Goal: Communication & Community: Answer question/provide support

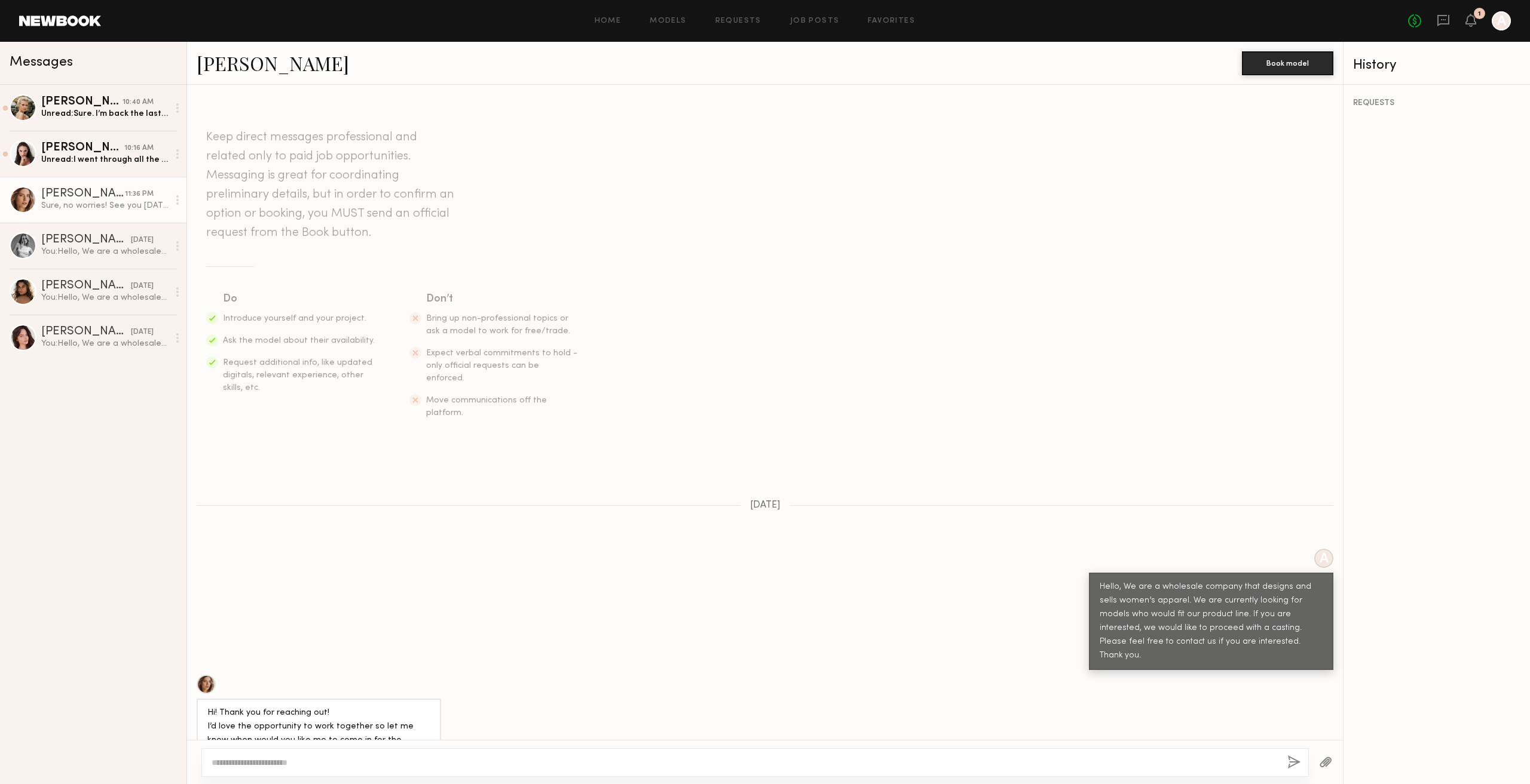
scroll to position [870, 0]
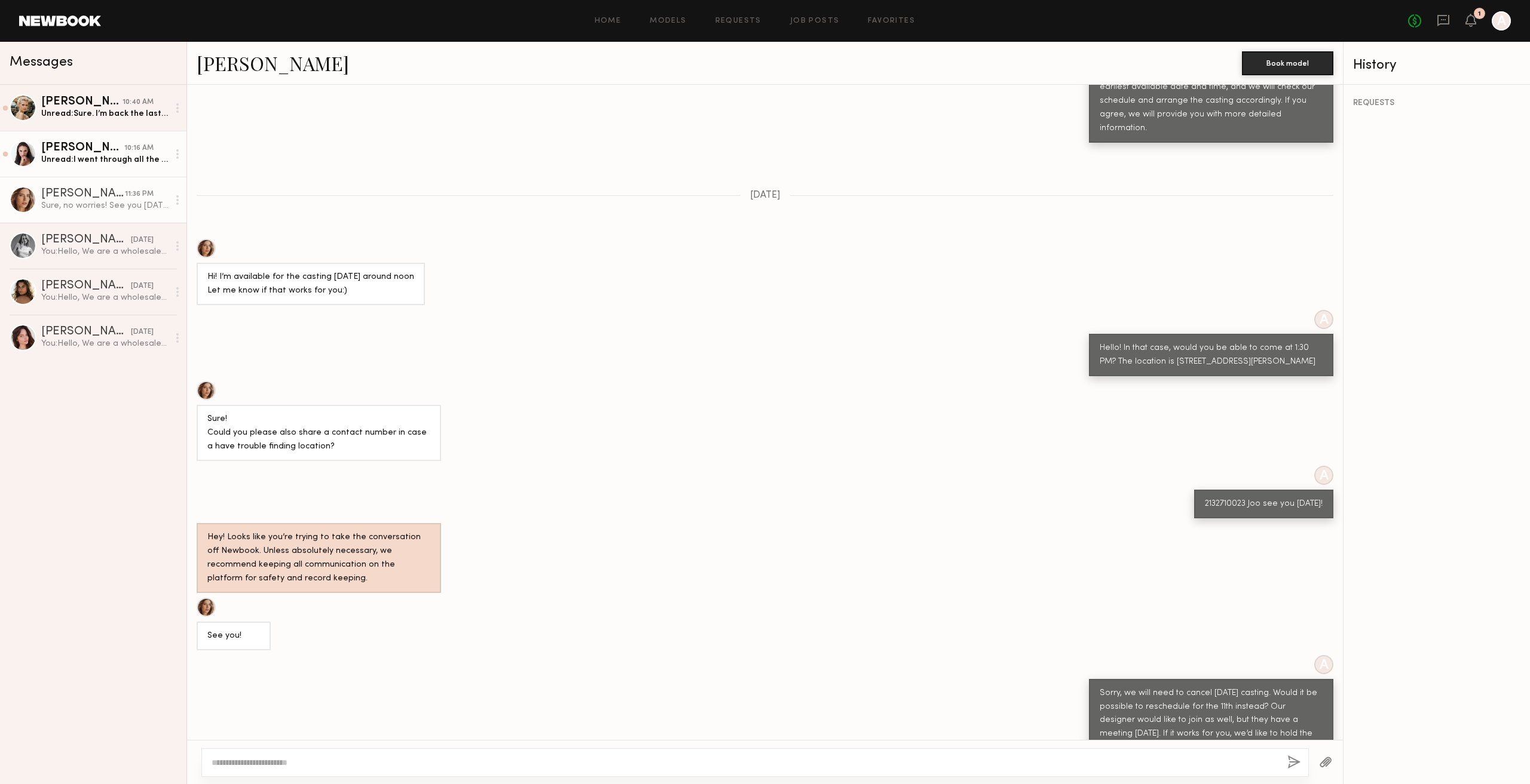
click at [121, 157] on div "Unread: I went through all the projects I signed up for and couldn’t find your …" at bounding box center [105, 160] width 128 height 11
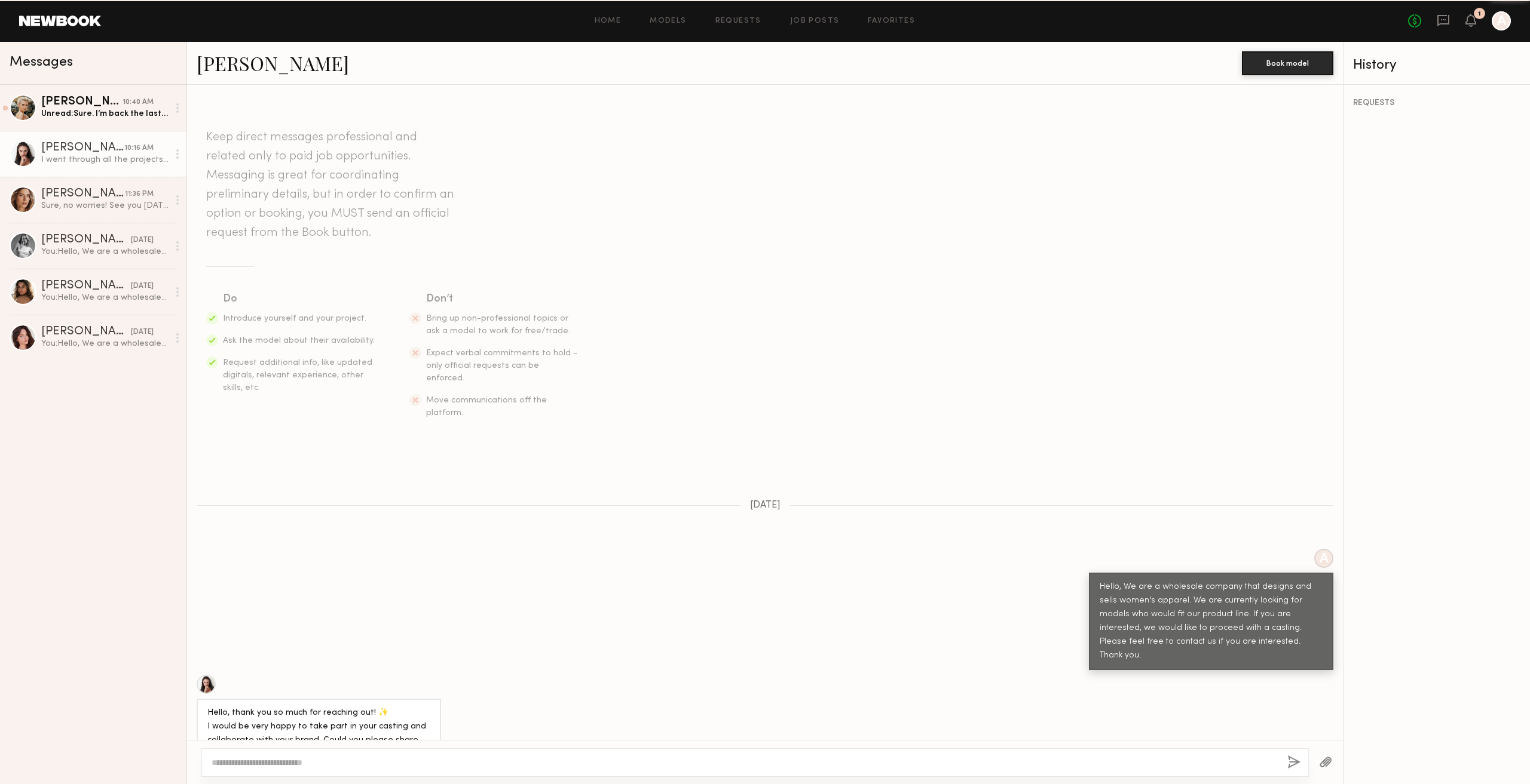
scroll to position [1118, 0]
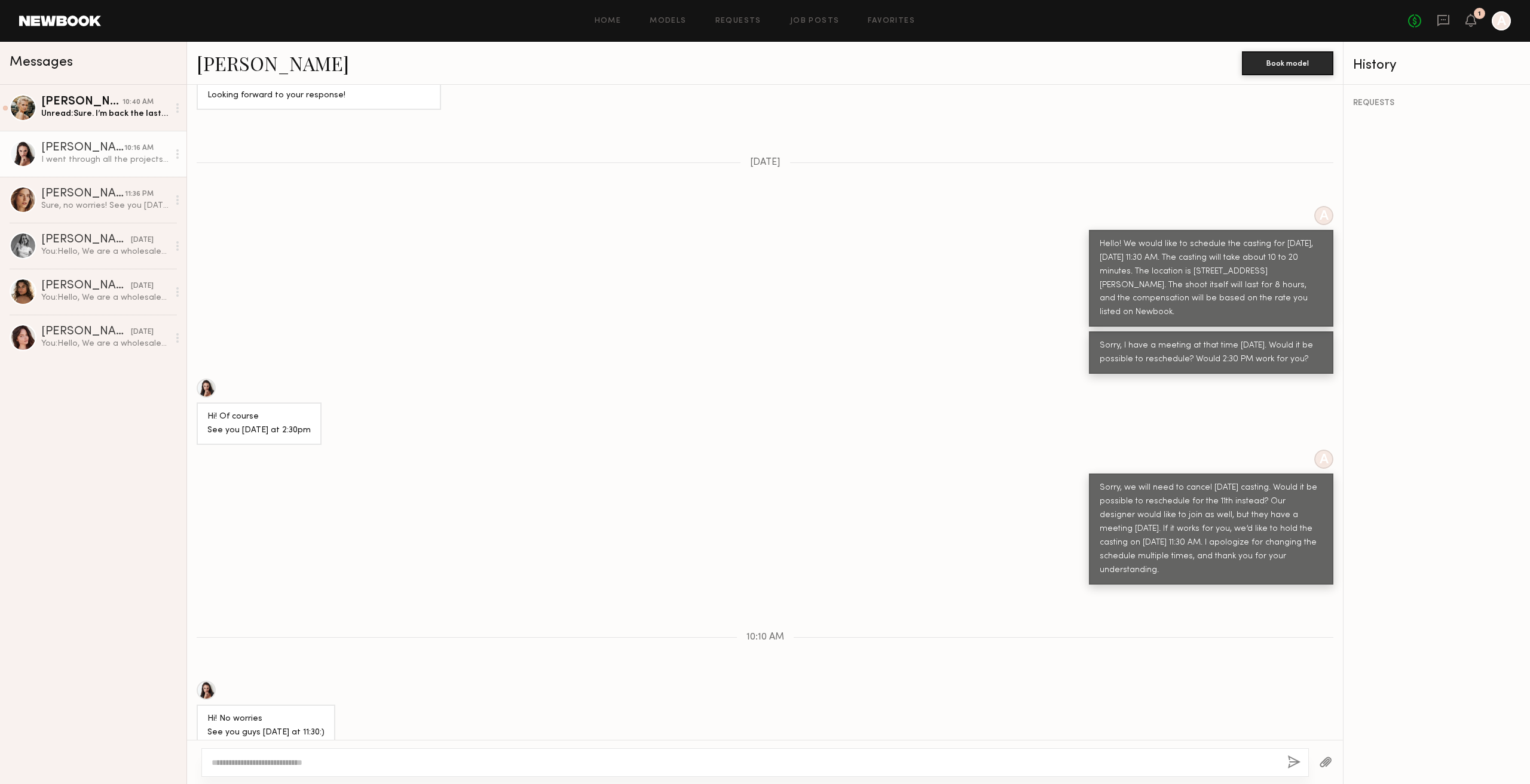
drag, startPoint x: 211, startPoint y: 690, endPoint x: 413, endPoint y: 713, distance: 203.3
click at [413, 760] on div "I went through all the projects I signed up for and couldn’t find your brand on…" at bounding box center [318, 780] width 223 height 41
click at [313, 760] on div "I went through all the projects I signed up for and couldn’t find your brand on…" at bounding box center [318, 780] width 223 height 41
click at [264, 760] on div "I went through all the projects I signed up for and couldn’t find your brand on…" at bounding box center [318, 780] width 223 height 41
drag, startPoint x: 236, startPoint y: 707, endPoint x: 354, endPoint y: 713, distance: 118.2
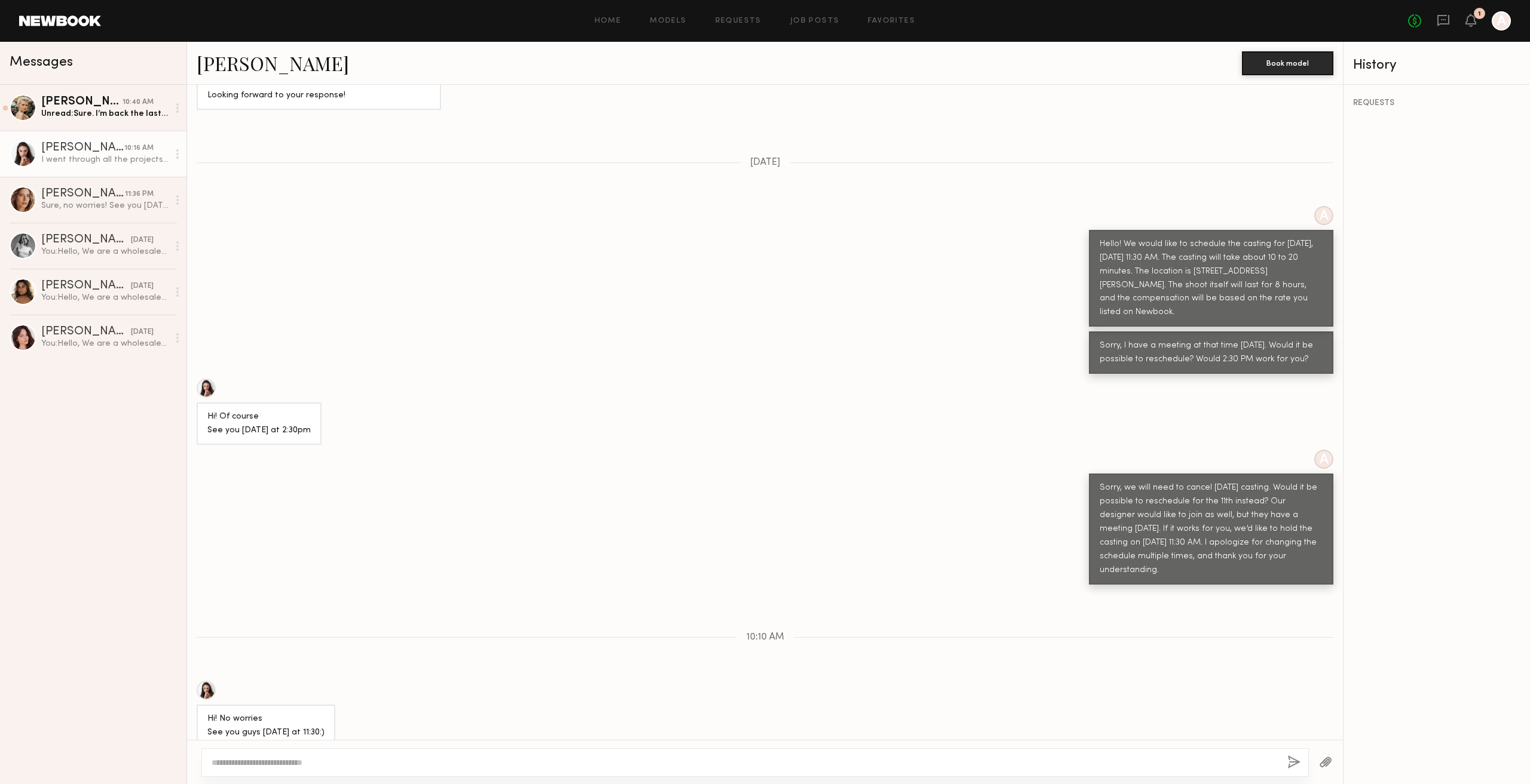
click at [351, 760] on div "I went through all the projects I signed up for and couldn’t find your brand on…" at bounding box center [318, 780] width 223 height 41
click at [354, 760] on div "I went through all the projects I signed up for and couldn’t find your brand on…" at bounding box center [318, 780] width 223 height 41
drag, startPoint x: 207, startPoint y: 688, endPoint x: 420, endPoint y: 713, distance: 214.5
click at [420, 752] on div "I went through all the projects I signed up for and couldn’t find your brand on…" at bounding box center [318, 780] width 244 height 56
copy div "I went through all the projects I signed up for and couldn’t find your brand on…"
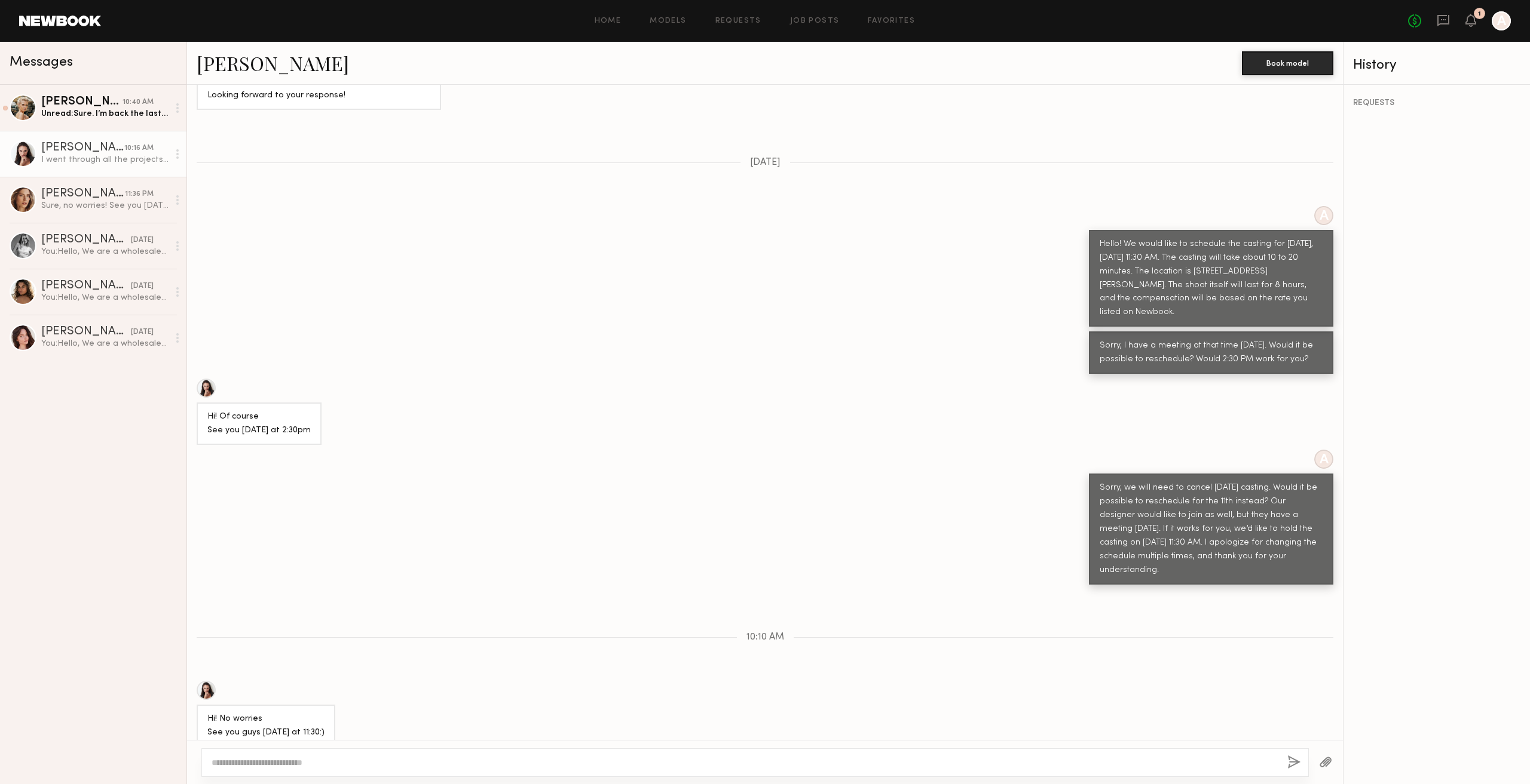
click at [210, 681] on div at bounding box center [206, 691] width 19 height 19
click at [533, 756] on div at bounding box center [755, 762] width 1108 height 28
drag, startPoint x: 1115, startPoint y: 421, endPoint x: 1151, endPoint y: 417, distance: 36.2
click at [1151, 481] on div "Sorry, we will need to cancel tomorrow’s casting. Would it be possible to resch…" at bounding box center [1211, 529] width 223 height 96
click at [1132, 481] on div "Sorry, we will need to cancel tomorrow’s casting. Would it be possible to resch…" at bounding box center [1211, 529] width 223 height 96
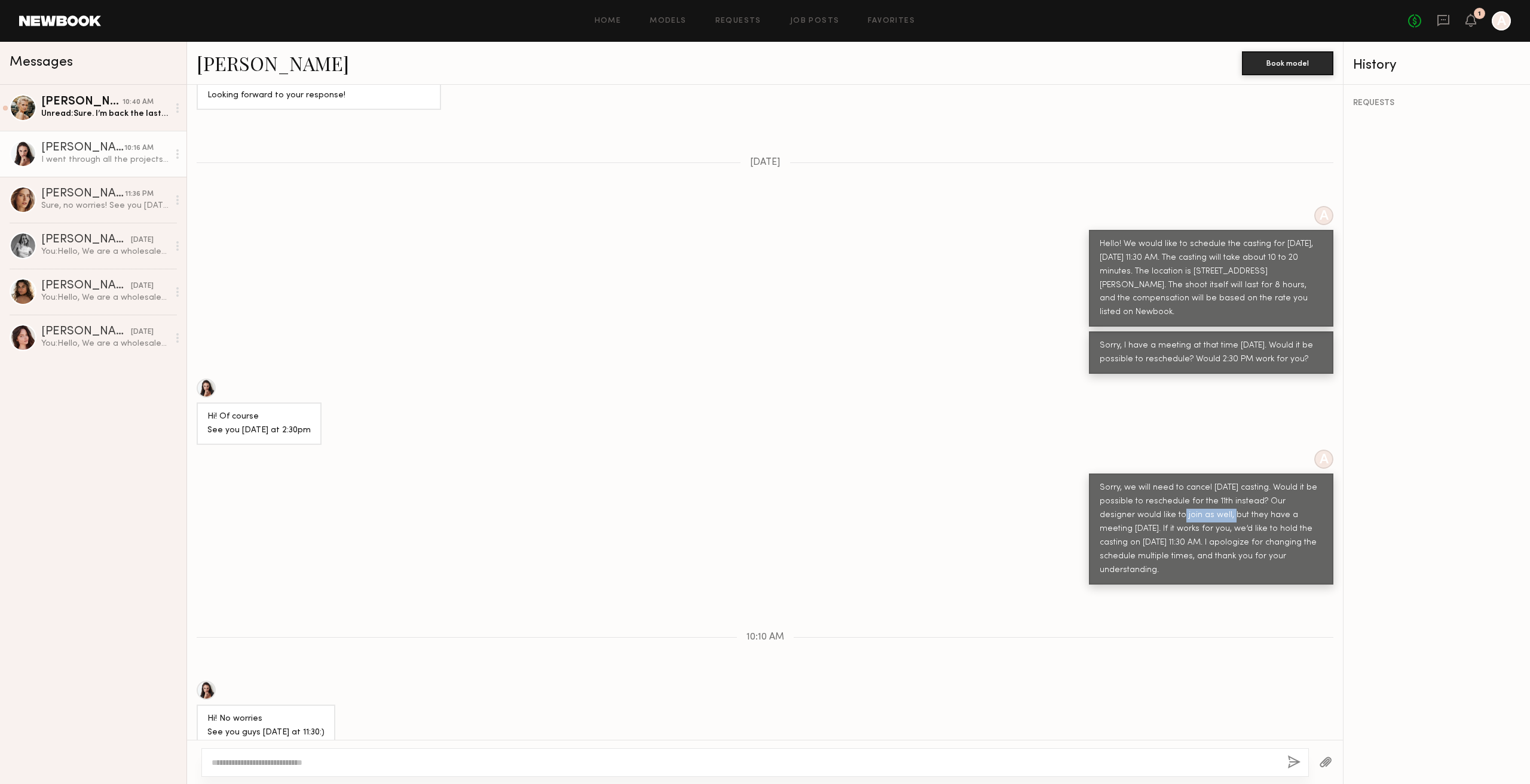
drag, startPoint x: 1140, startPoint y: 434, endPoint x: 1178, endPoint y: 436, distance: 38.1
click at [1178, 481] on div "Sorry, we will need to cancel tomorrow’s casting. Would it be possible to resch…" at bounding box center [1211, 529] width 223 height 96
click at [1174, 481] on div "Sorry, we will need to cancel tomorrow’s casting. Would it be possible to resch…" at bounding box center [1211, 529] width 223 height 96
click at [1153, 481] on div "Sorry, we will need to cancel tomorrow’s casting. Would it be possible to resch…" at bounding box center [1211, 529] width 223 height 96
drag, startPoint x: 1099, startPoint y: 485, endPoint x: 1110, endPoint y: 482, distance: 11.4
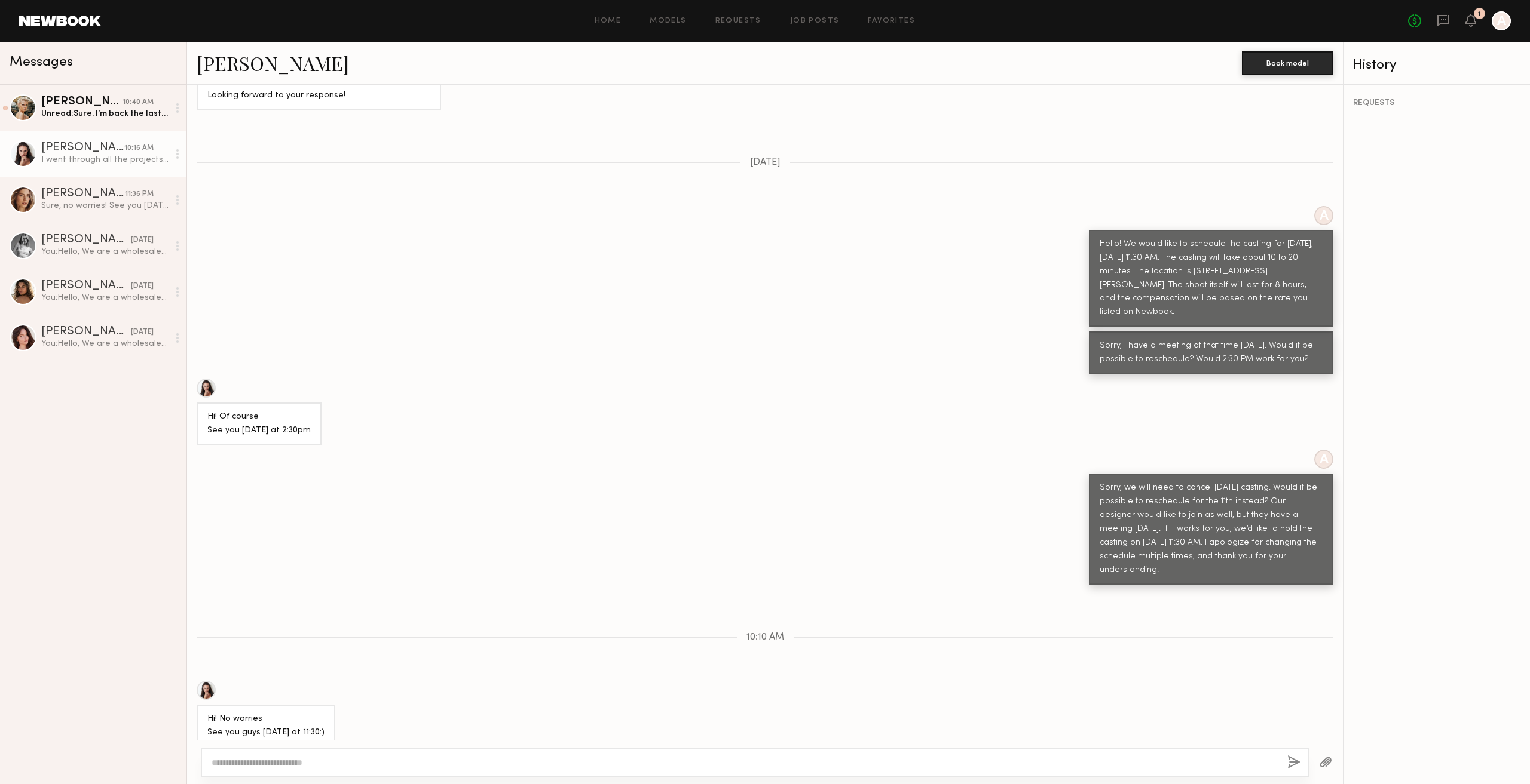
click at [1100, 485] on div "Sorry, we will need to cancel tomorrow’s casting. Would it be possible to resch…" at bounding box center [1211, 529] width 223 height 96
click at [586, 681] on div "Hi! No worries See you guys tomorrow at 11:30:)" at bounding box center [764, 714] width 1156 height 67
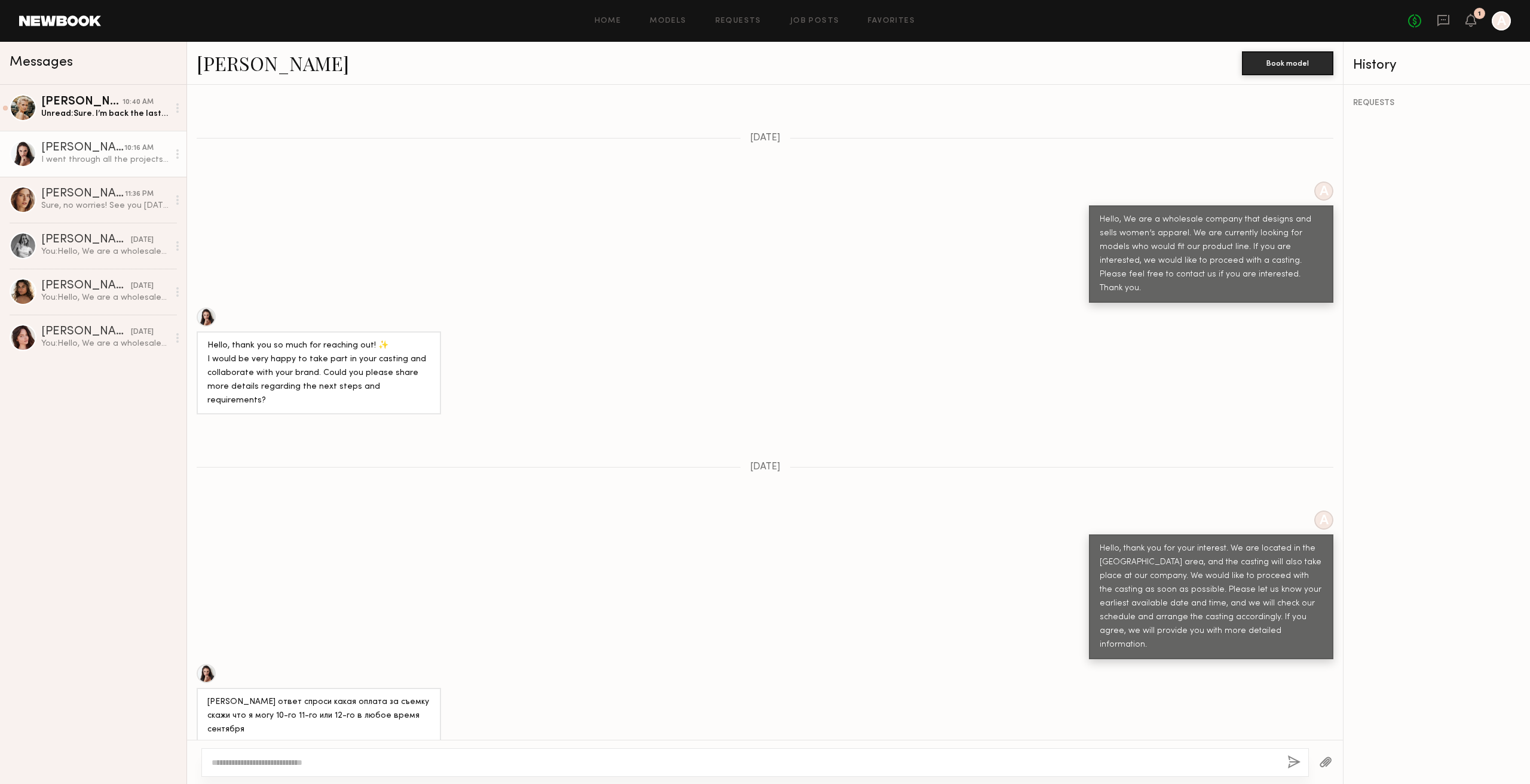
scroll to position [418, 0]
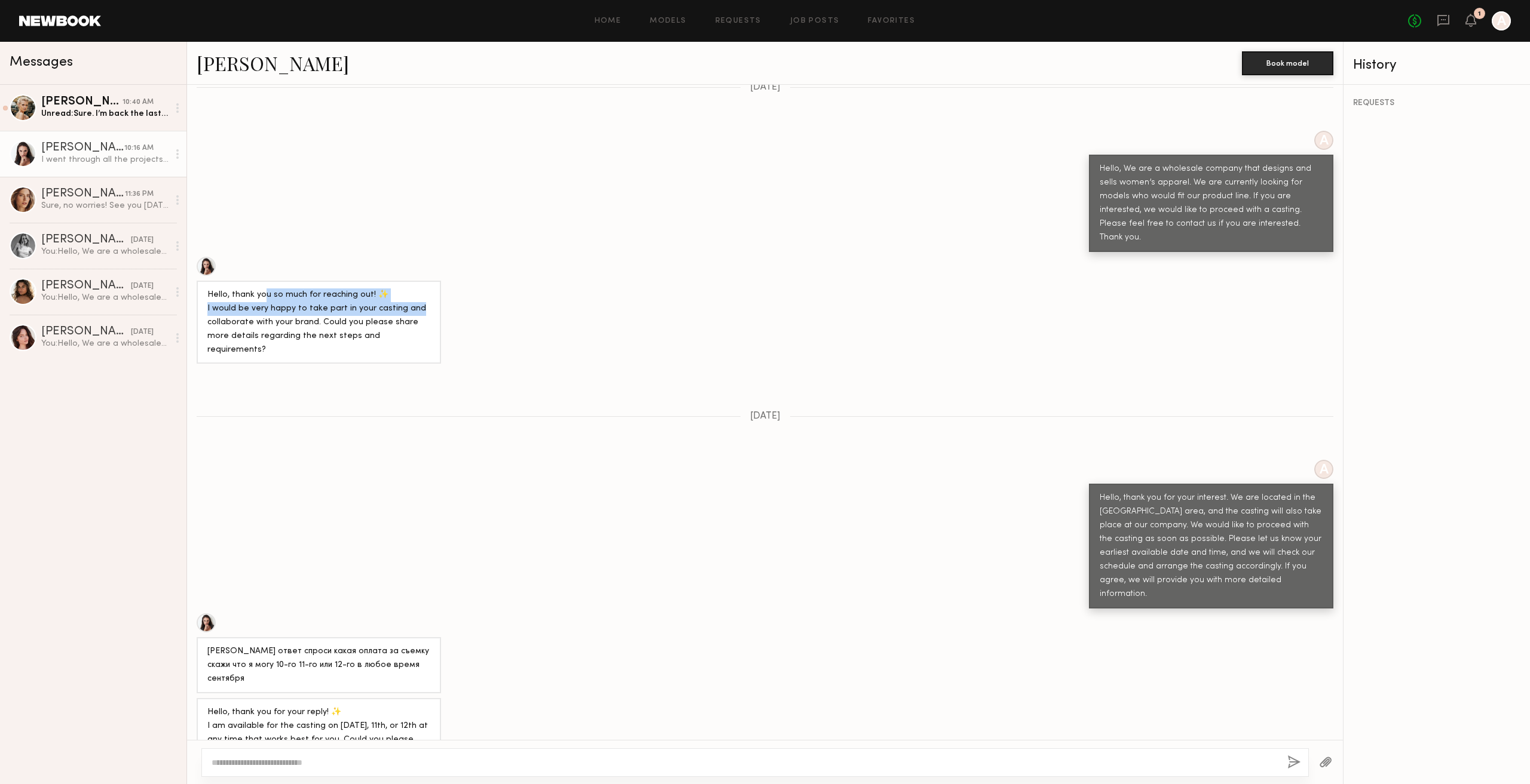
drag, startPoint x: 273, startPoint y: 255, endPoint x: 460, endPoint y: 270, distance: 187.6
click at [460, 270] on div "Hello, thank you so much for reaching out! ✨ I would be very happy to take part…" at bounding box center [764, 310] width 1156 height 107
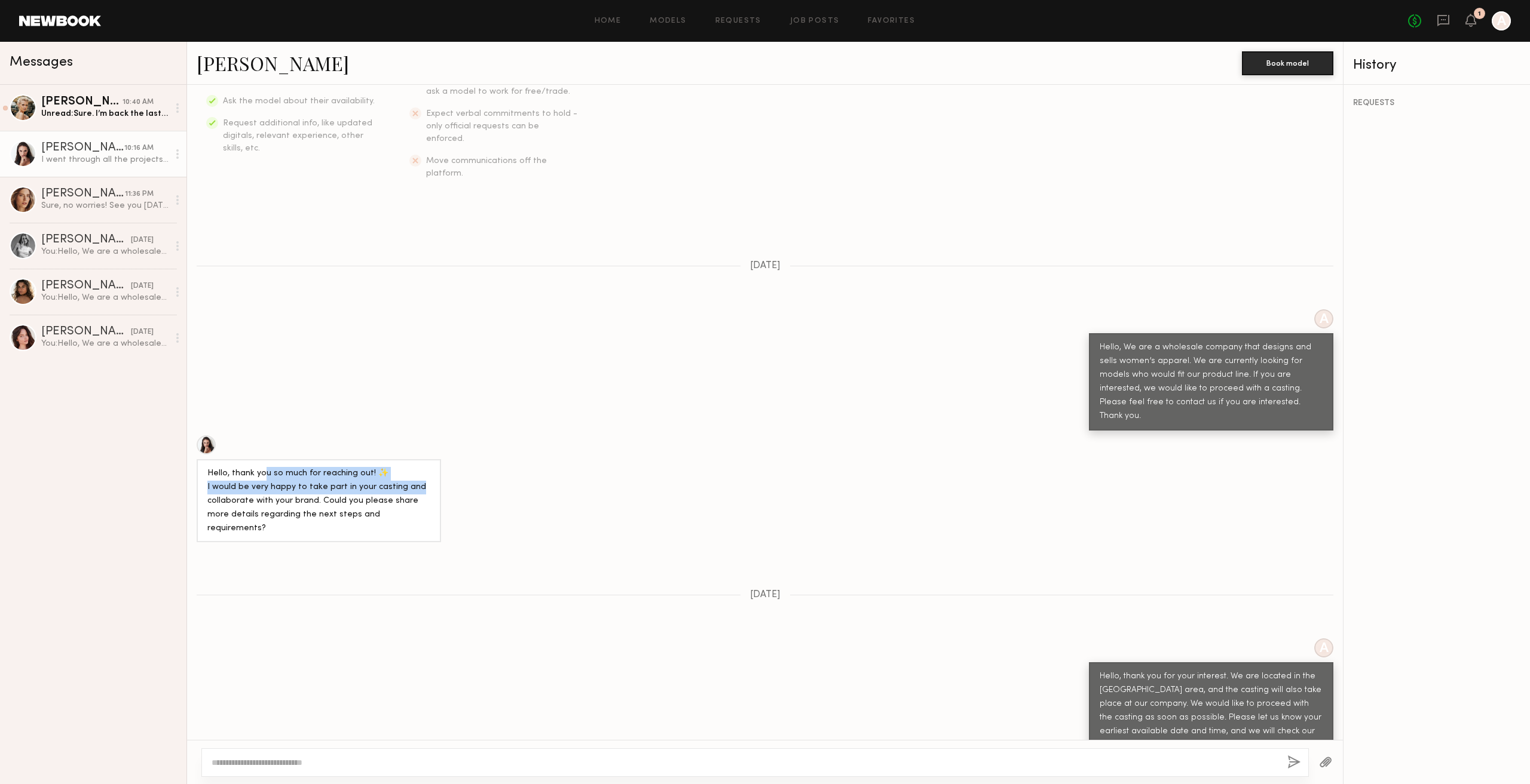
scroll to position [239, 0]
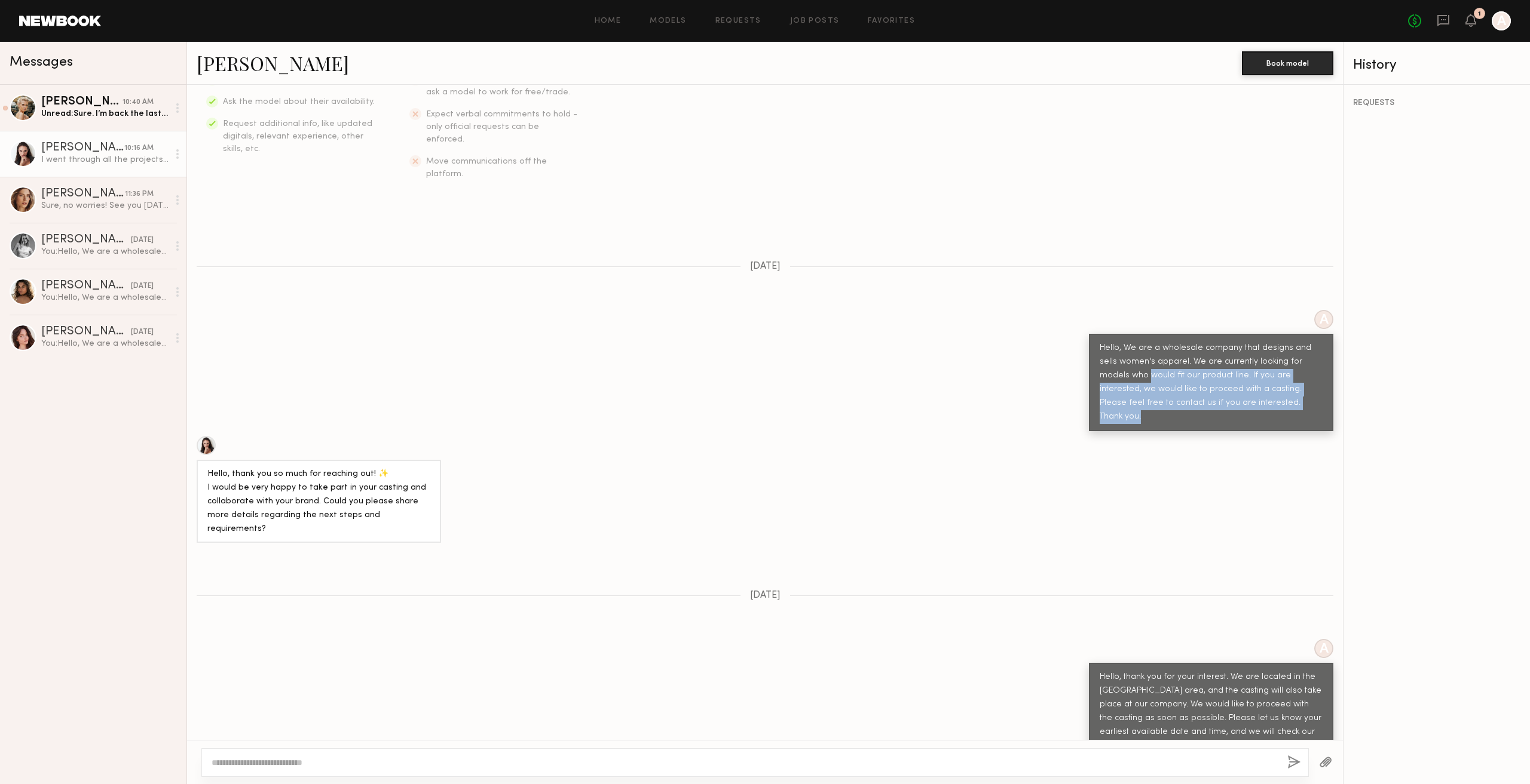
drag, startPoint x: 235, startPoint y: 354, endPoint x: 576, endPoint y: 399, distance: 344.0
click at [576, 399] on div "Keep direct messages professional and related only to paid job opportunities. M…" at bounding box center [764, 412] width 1156 height 655
drag, startPoint x: 576, startPoint y: 399, endPoint x: 538, endPoint y: 398, distance: 38.0
click at [575, 436] on div "Hello, thank you so much for reaching out! ✨ I would be very happy to take part…" at bounding box center [764, 489] width 1156 height 107
click at [352, 436] on div at bounding box center [318, 446] width 244 height 19
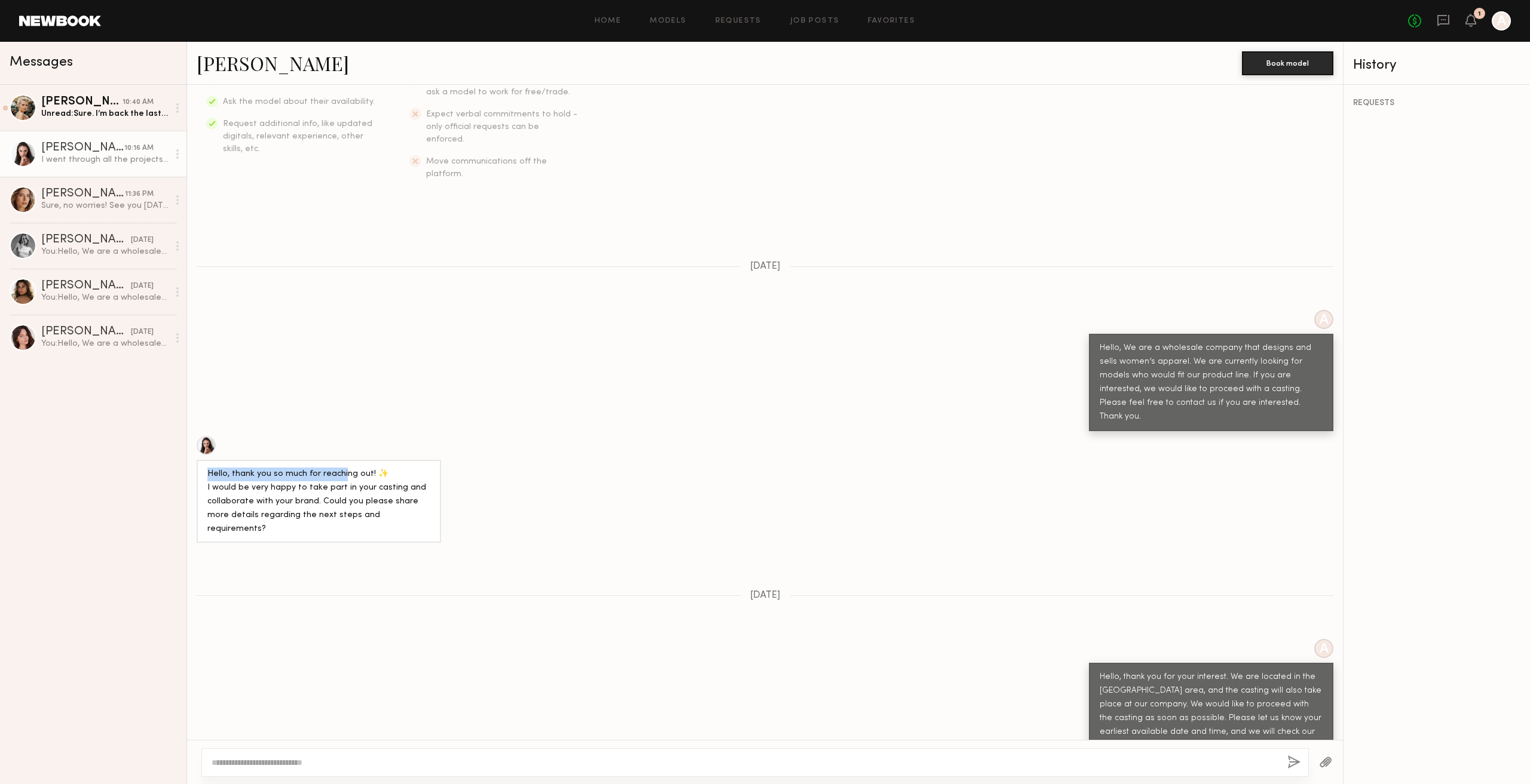
drag, startPoint x: 197, startPoint y: 437, endPoint x: 360, endPoint y: 453, distance: 163.8
click at [348, 460] on div "Hello, thank you so much for reaching out! ✨ I would be very happy to take part…" at bounding box center [318, 502] width 244 height 84
click at [368, 467] on div "Hello, thank you so much for reaching out! ✨ I would be very happy to take part…" at bounding box center [318, 502] width 223 height 69
drag, startPoint x: 534, startPoint y: 451, endPoint x: 577, endPoint y: 459, distance: 43.7
click at [578, 458] on div "Hello, thank you so much for reaching out! ✨ I would be very happy to take part…" at bounding box center [764, 489] width 1156 height 107
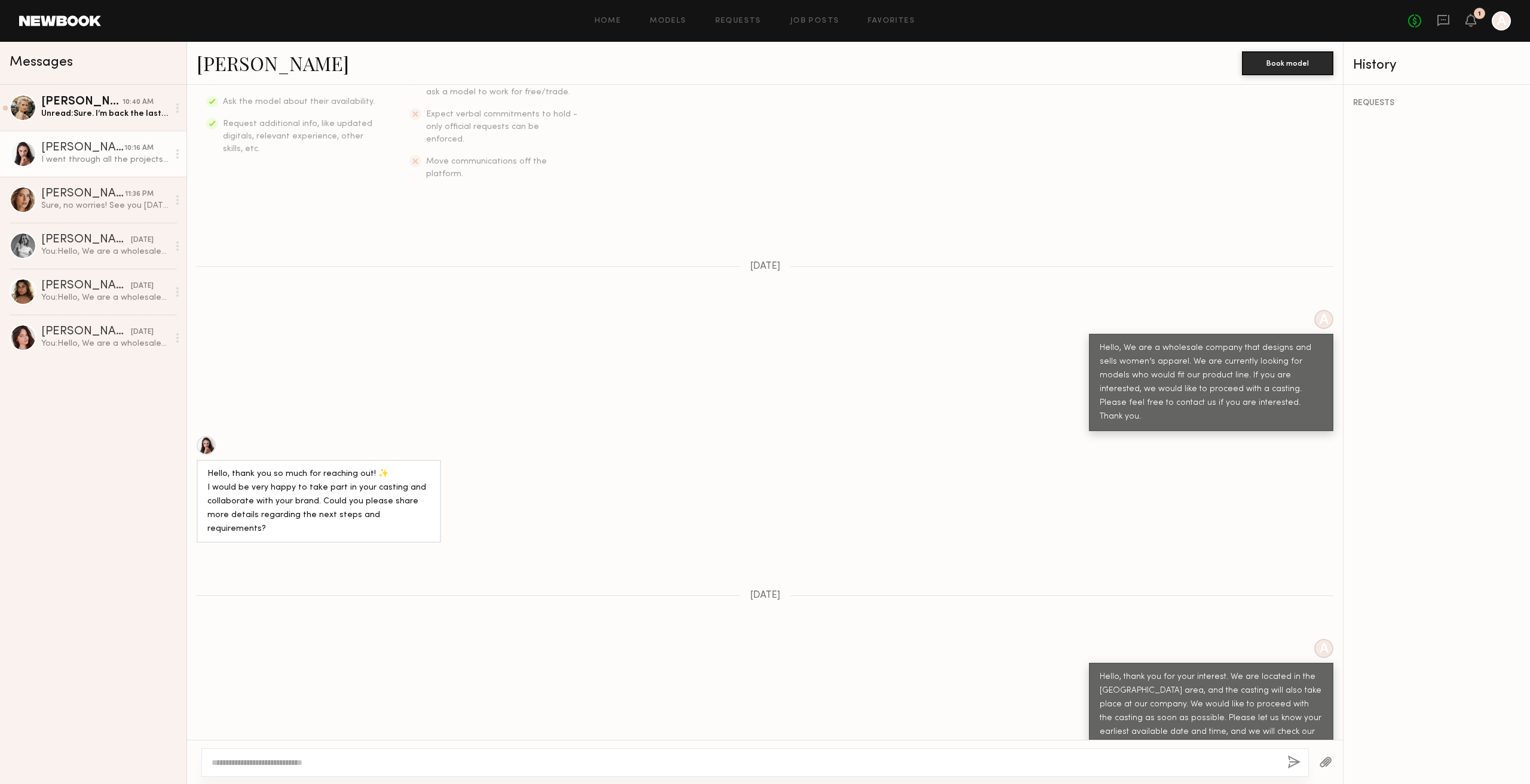
click at [343, 485] on div "Hello, thank you so much for reaching out! ✨ I would be very happy to take part…" at bounding box center [318, 502] width 244 height 84
drag, startPoint x: 298, startPoint y: 460, endPoint x: 397, endPoint y: 472, distance: 99.7
click at [397, 472] on div "Hello, thank you so much for reaching out! ✨ I would be very happy to take part…" at bounding box center [318, 502] width 223 height 69
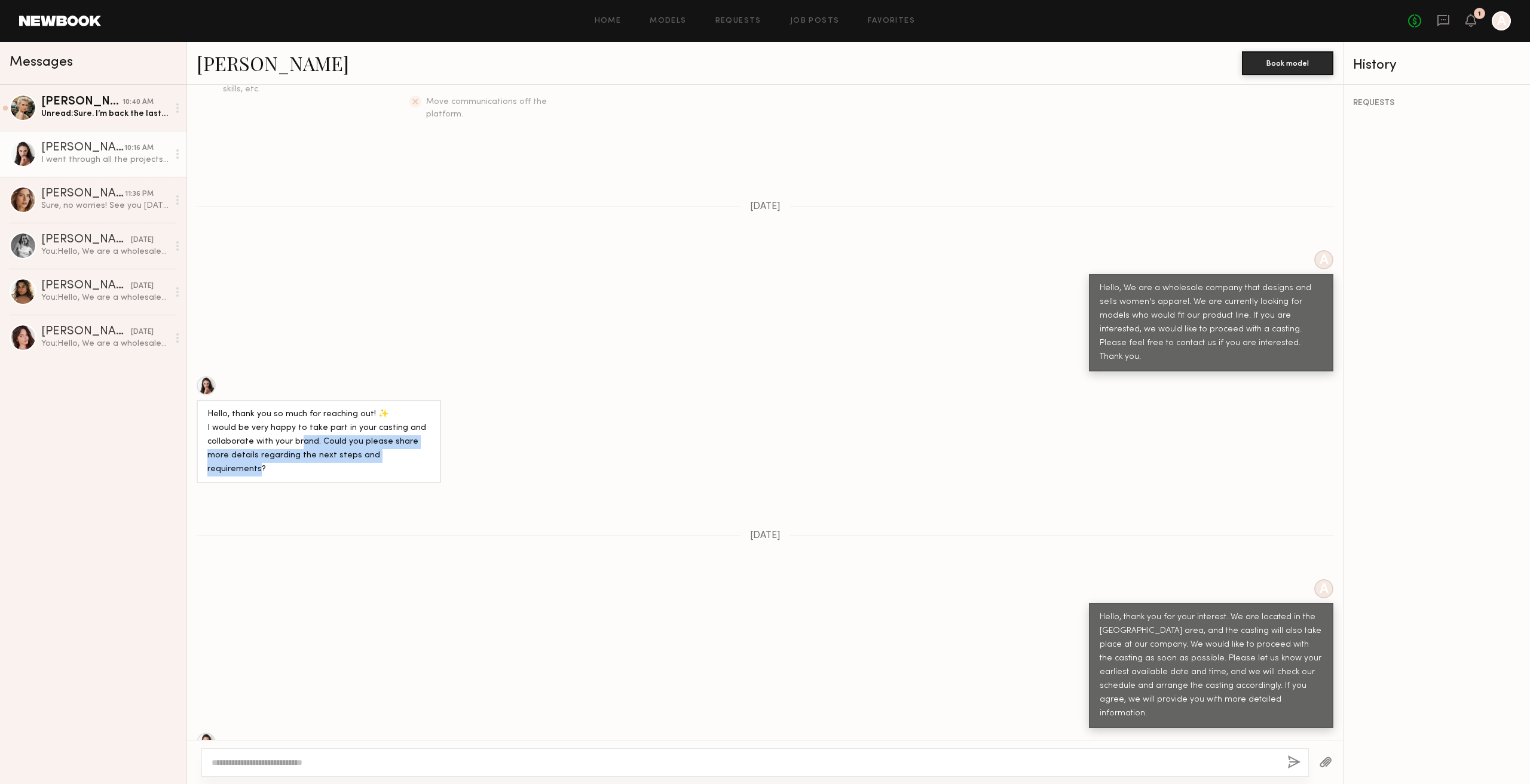
click at [571, 407] on div "Hello, thank you so much for reaching out! ✨ I would be very happy to take part…" at bounding box center [764, 430] width 1156 height 107
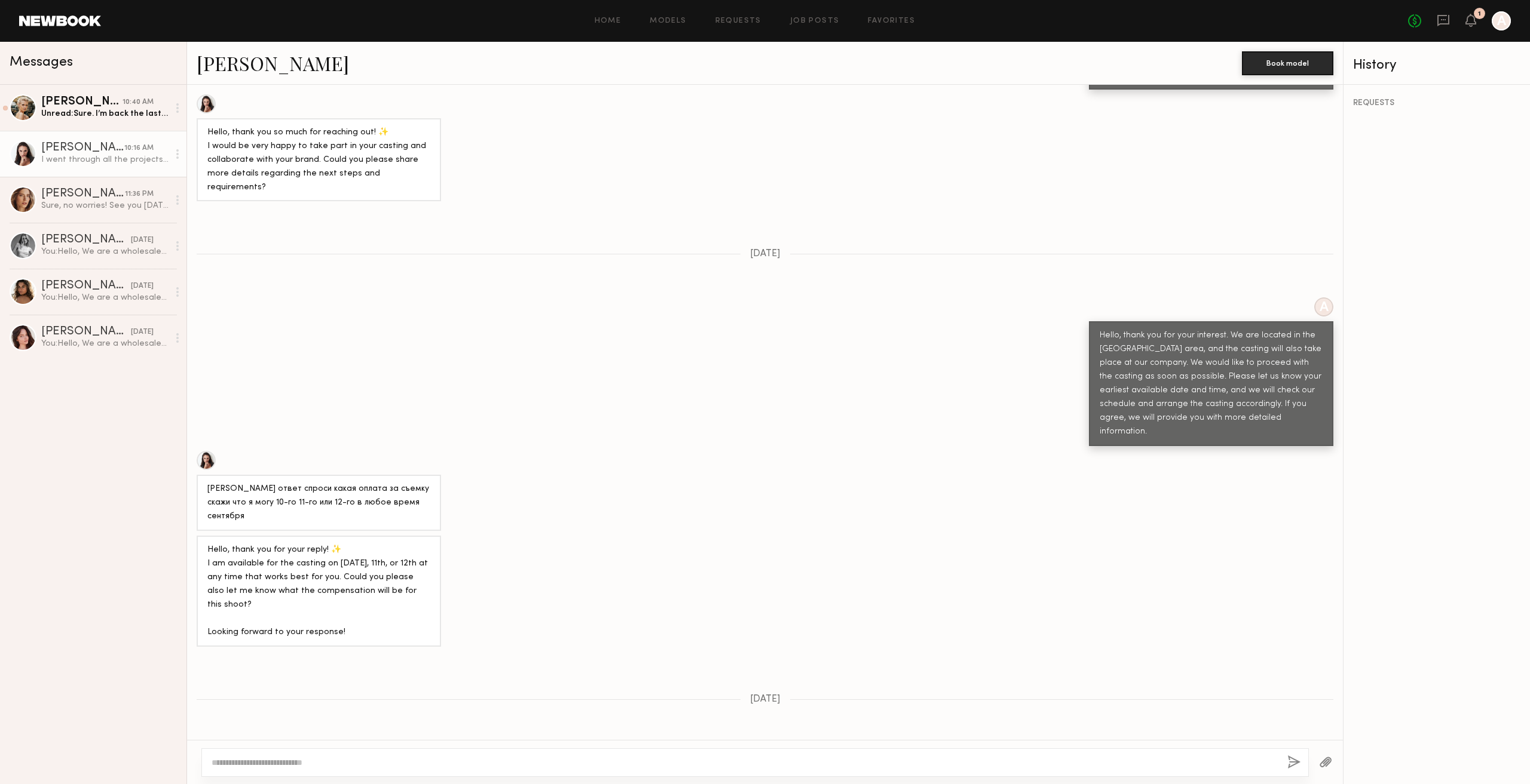
scroll to position [597, 0]
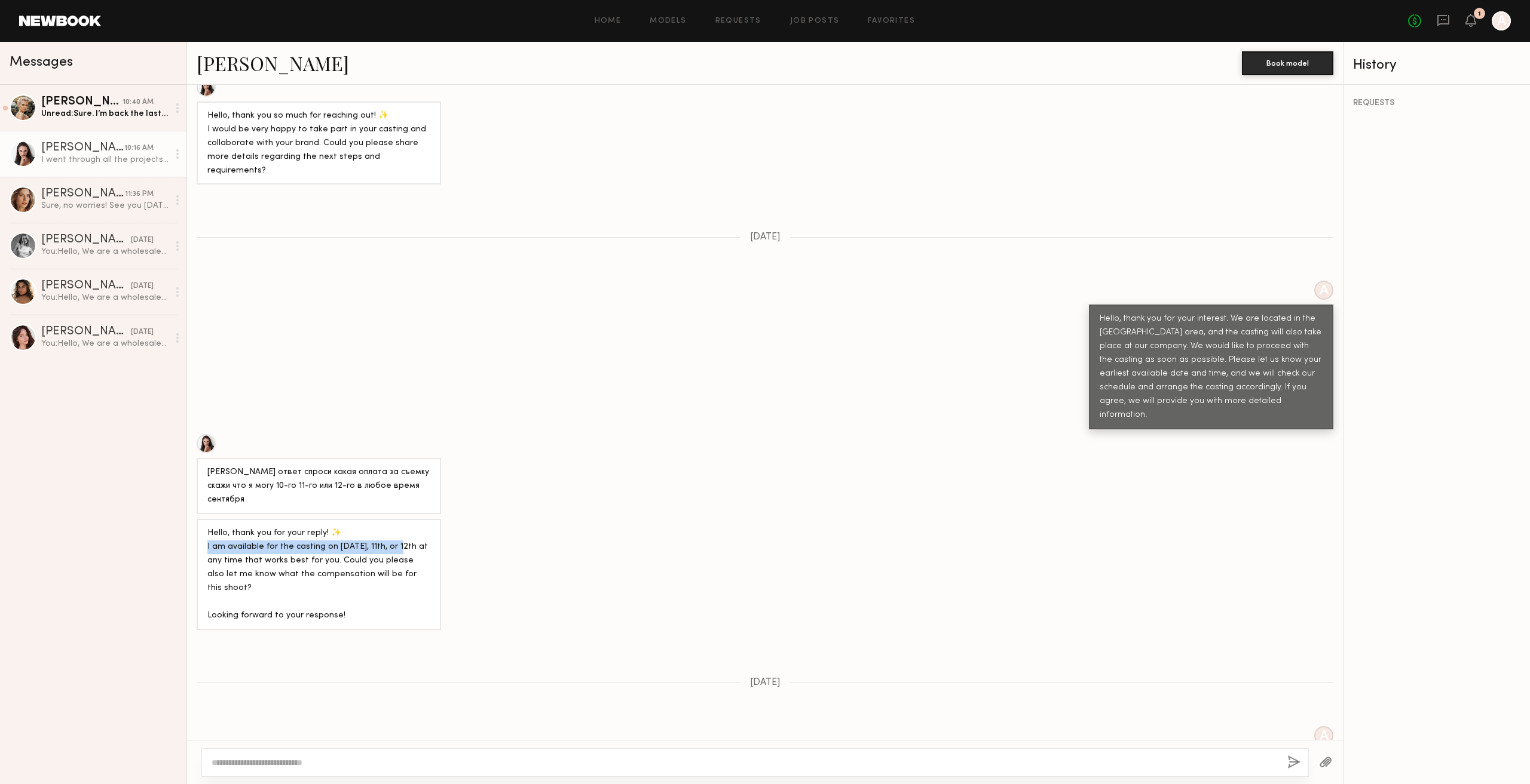
drag, startPoint x: 212, startPoint y: 469, endPoint x: 400, endPoint y: 467, distance: 188.0
click at [400, 519] on div "Hello, thank you for your reply! ✨ I am available for the casting on September …" at bounding box center [318, 575] width 244 height 111
click at [320, 527] on div "Hello, thank you for your reply! ✨ I am available for the casting on September …" at bounding box center [318, 575] width 223 height 96
drag, startPoint x: 236, startPoint y: 413, endPoint x: 404, endPoint y: 419, distance: 168.1
click at [404, 466] on div "Напиши ответ спроси какая оплата за съемку скажи что я могу 10-го 11-го или 12-…" at bounding box center [318, 486] width 223 height 41
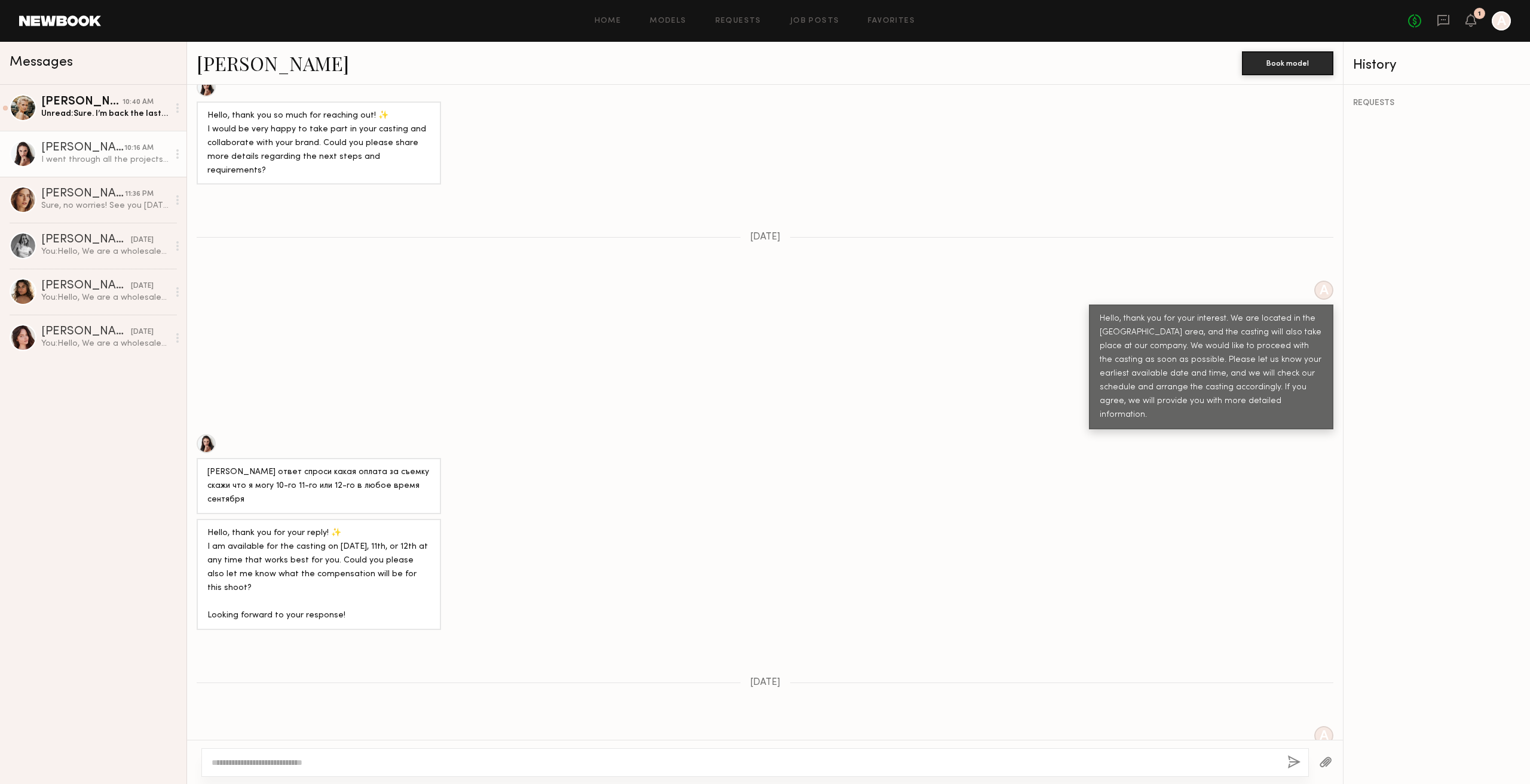
click at [352, 527] on div "Hello, thank you for your reply! ✨ I am available for the casting on September …" at bounding box center [318, 575] width 223 height 96
click at [1046, 678] on div "yesterday" at bounding box center [764, 683] width 1156 height 11
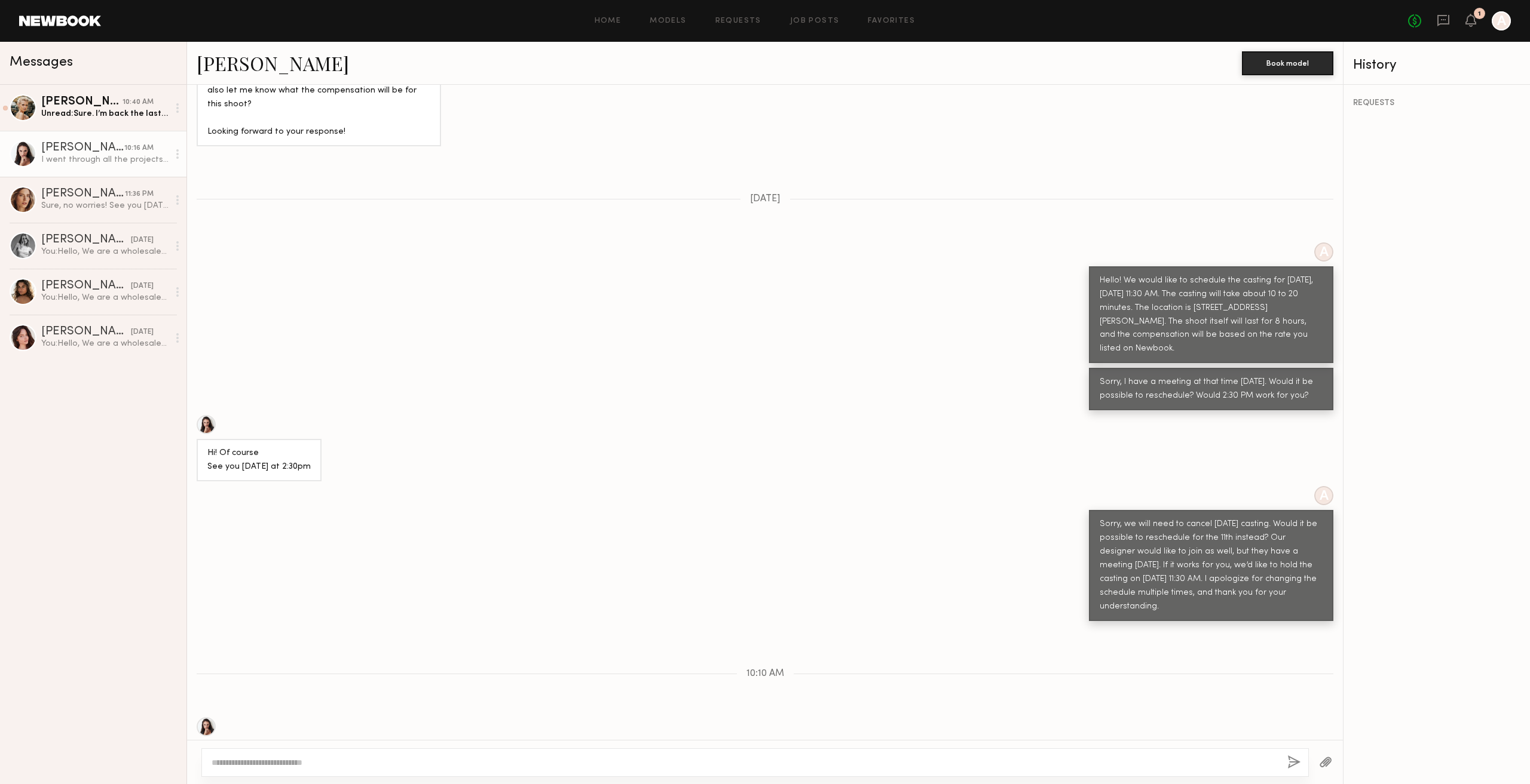
scroll to position [1118, 0]
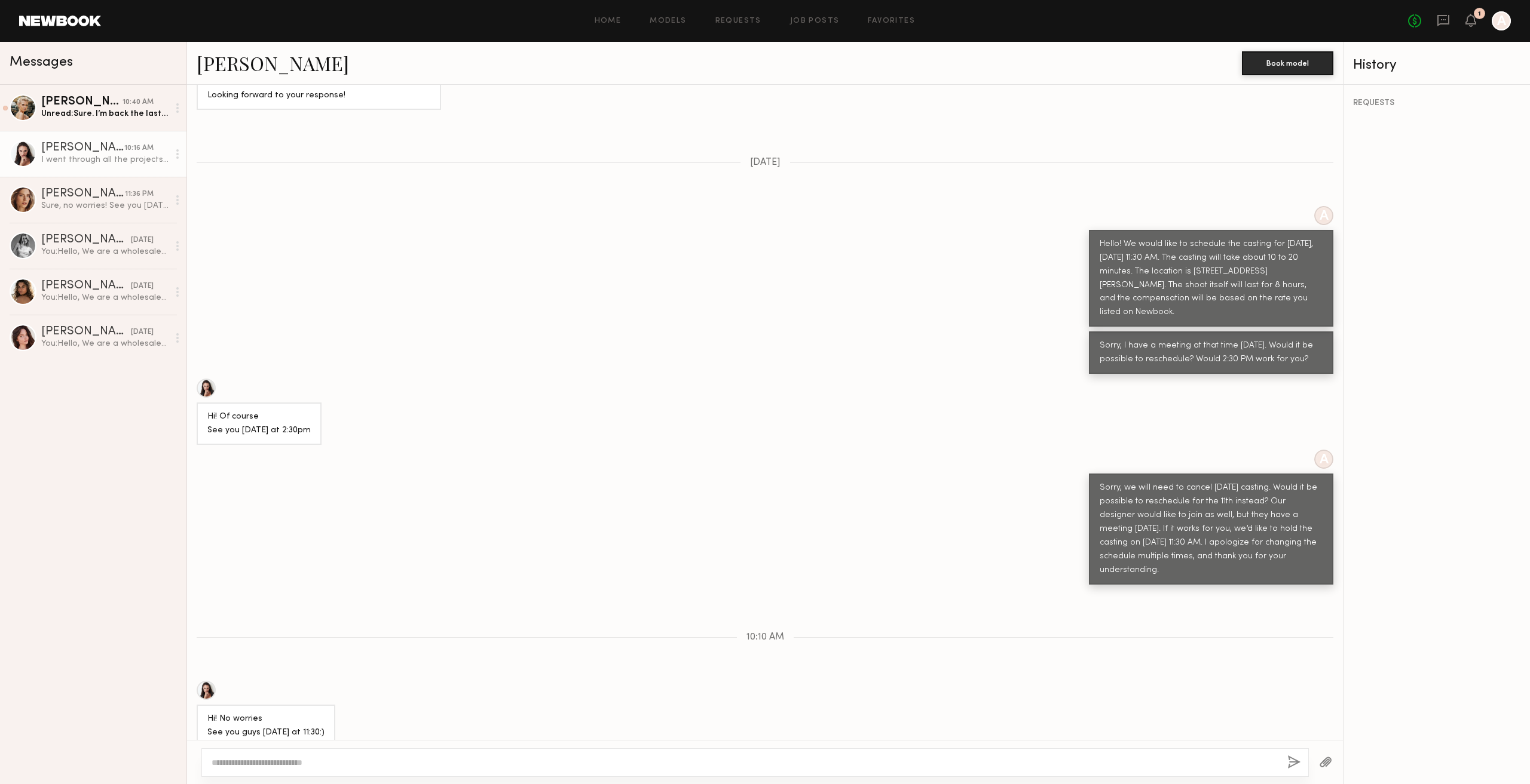
click at [606, 761] on textarea at bounding box center [745, 762] width 1066 height 12
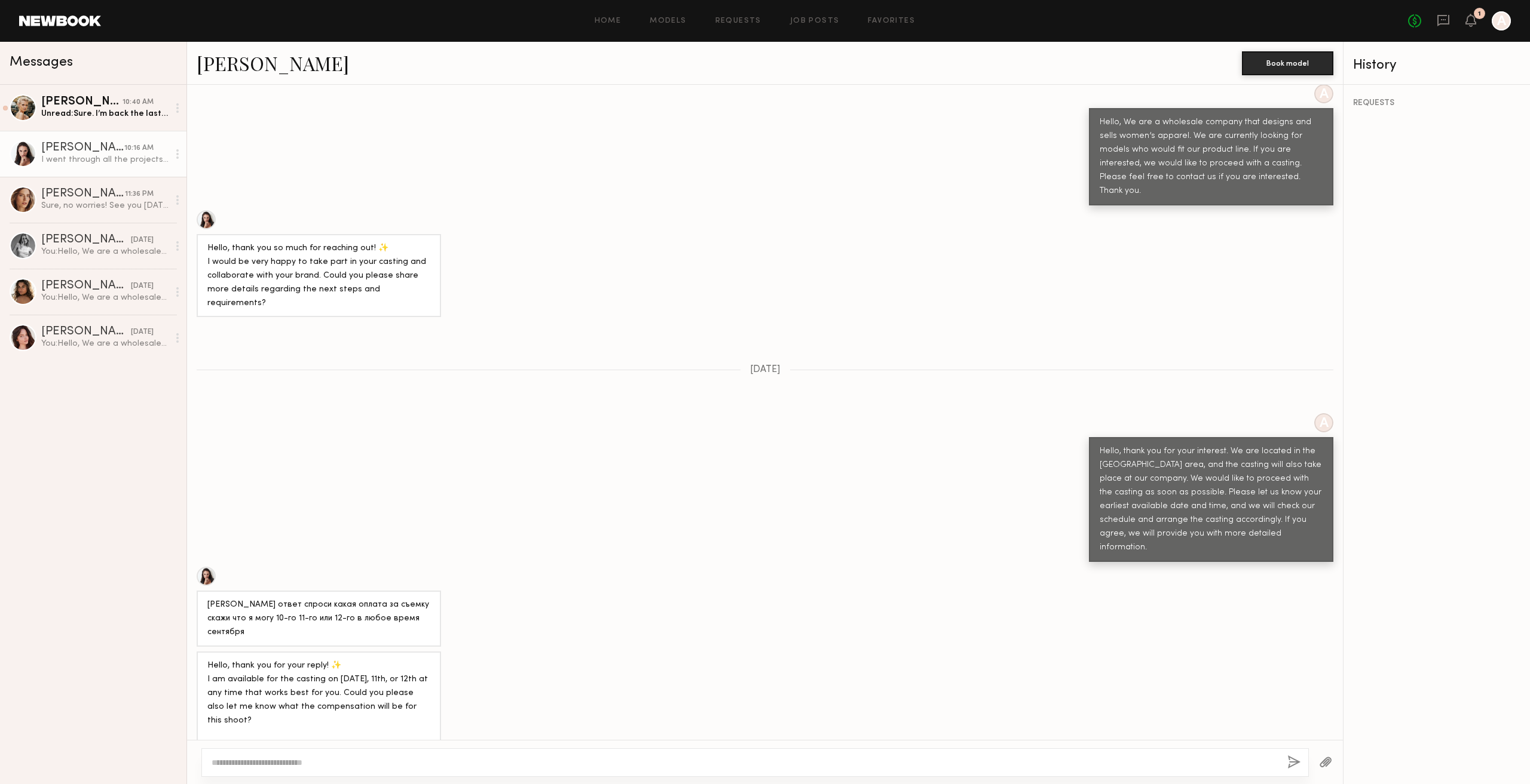
scroll to position [537, 0]
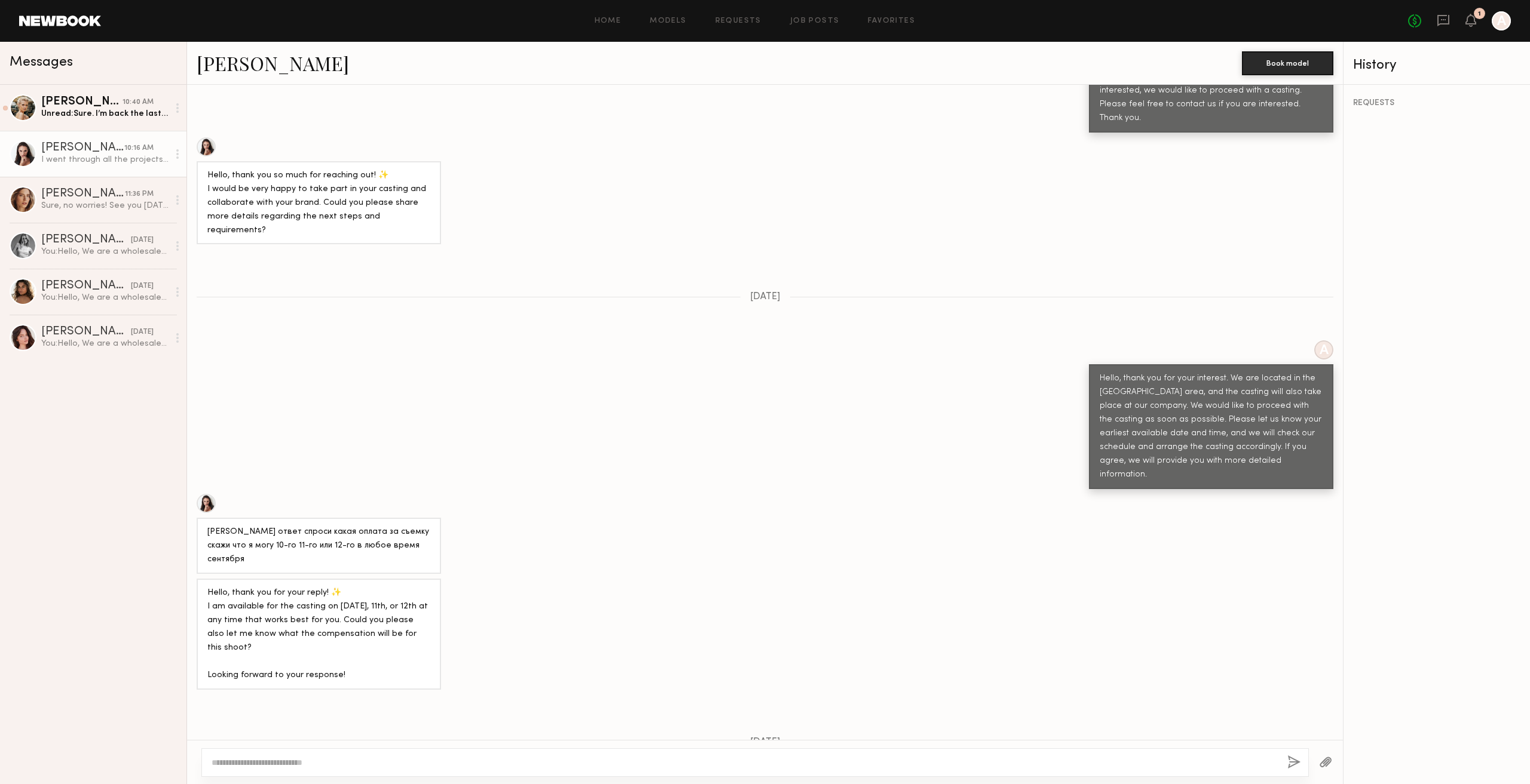
click at [355, 751] on div at bounding box center [755, 762] width 1108 height 28
click at [377, 766] on textarea at bounding box center [745, 762] width 1066 height 12
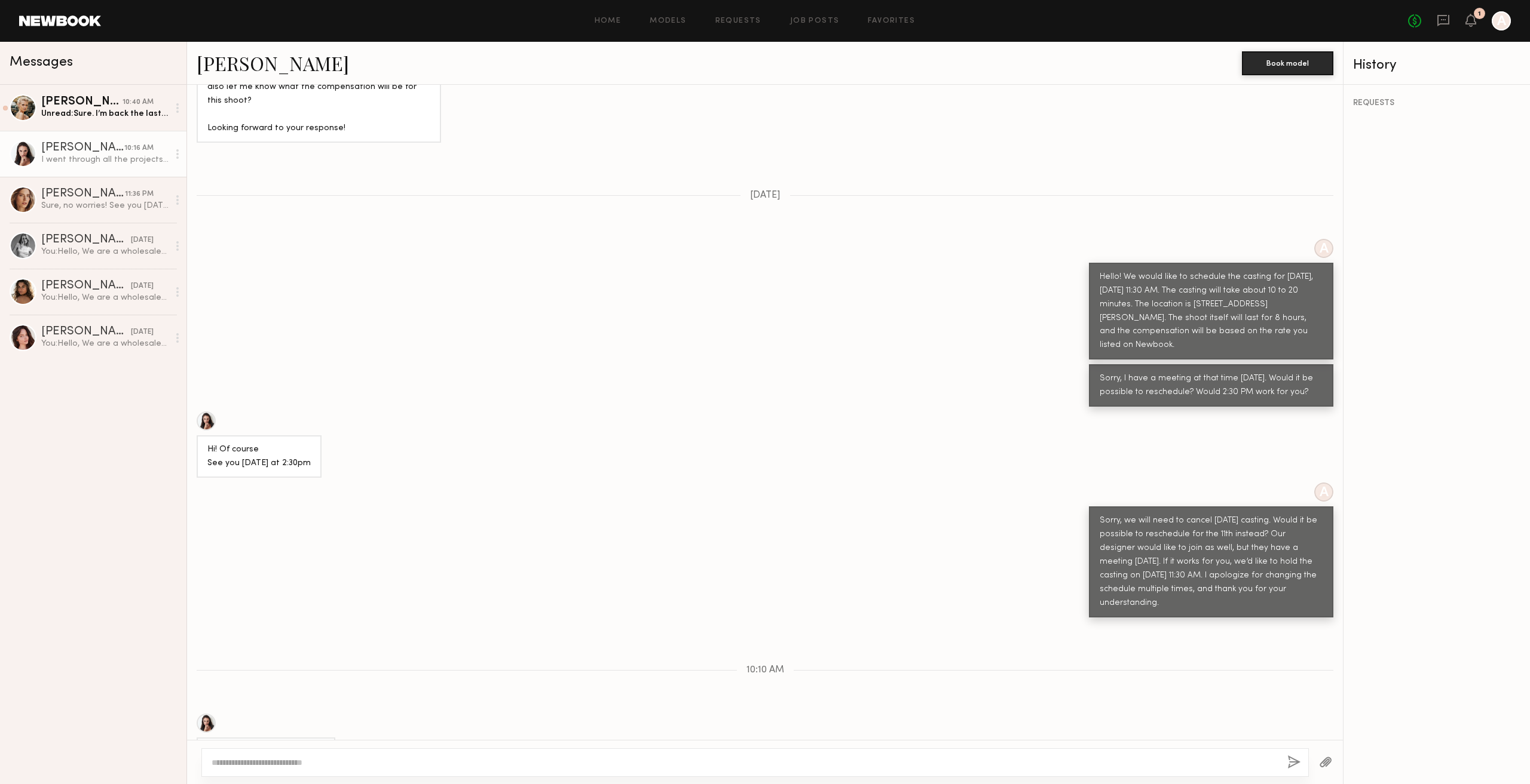
scroll to position [1118, 0]
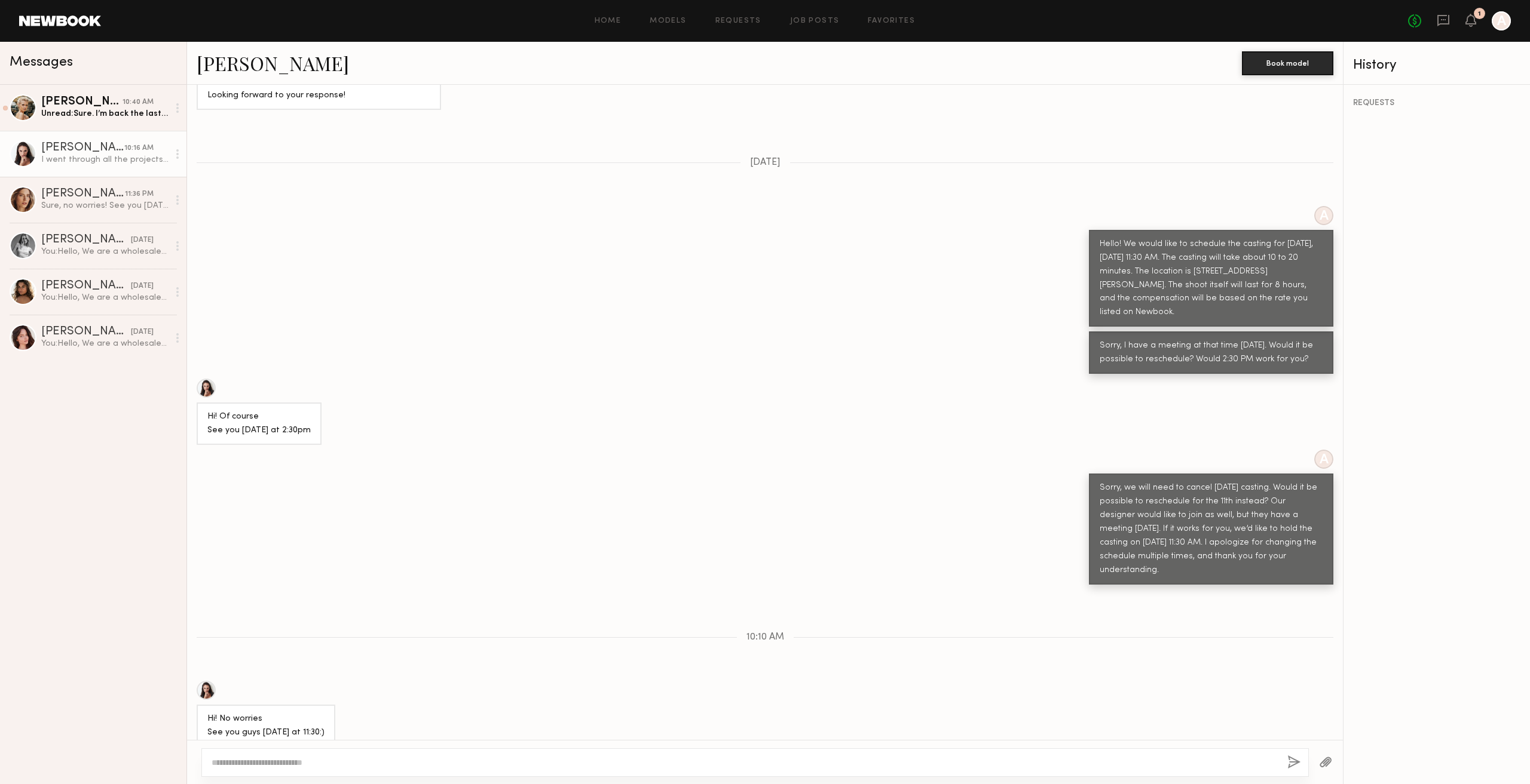
paste textarea "**********"
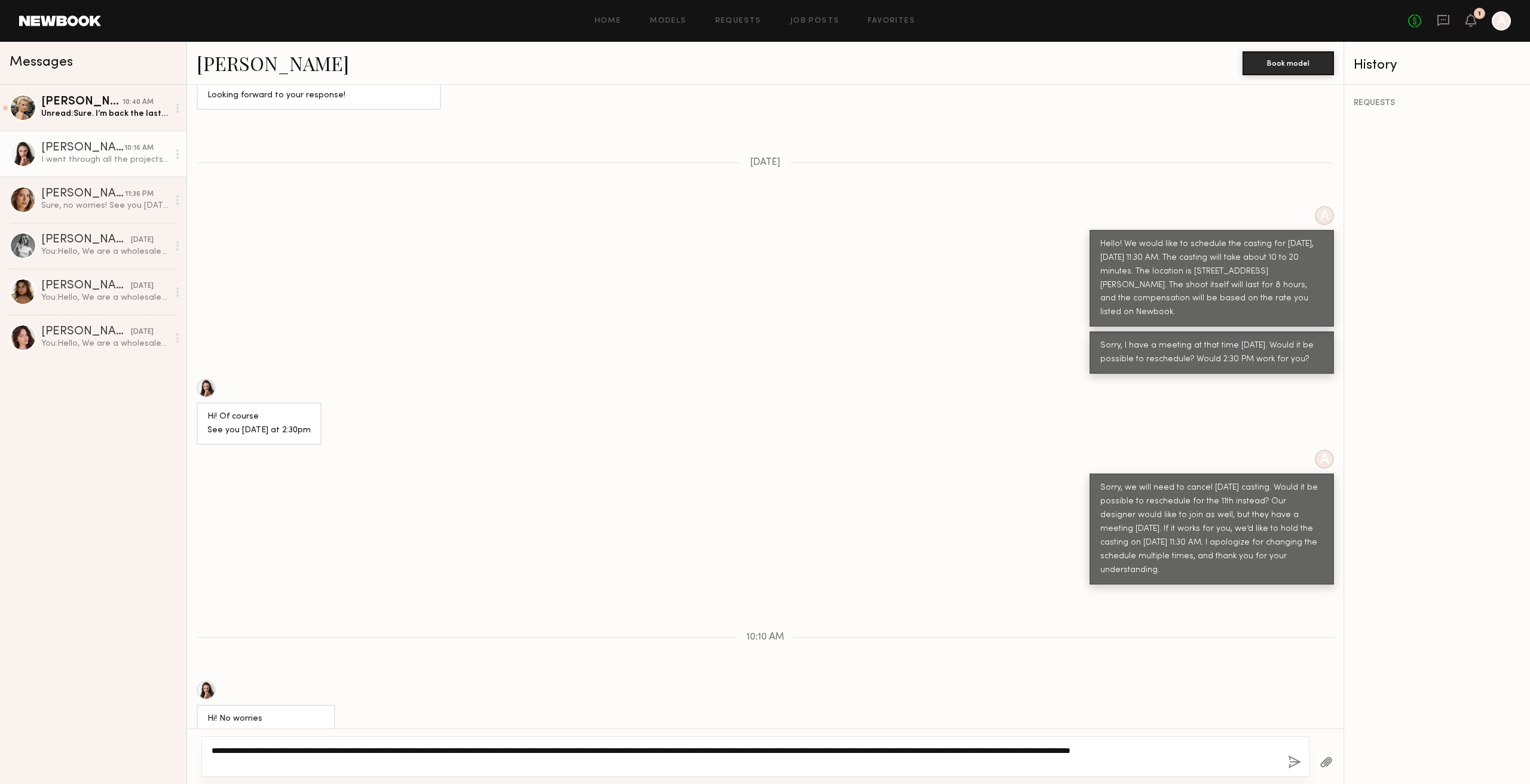
type textarea "**********"
click at [1293, 758] on button "button" at bounding box center [1294, 763] width 13 height 15
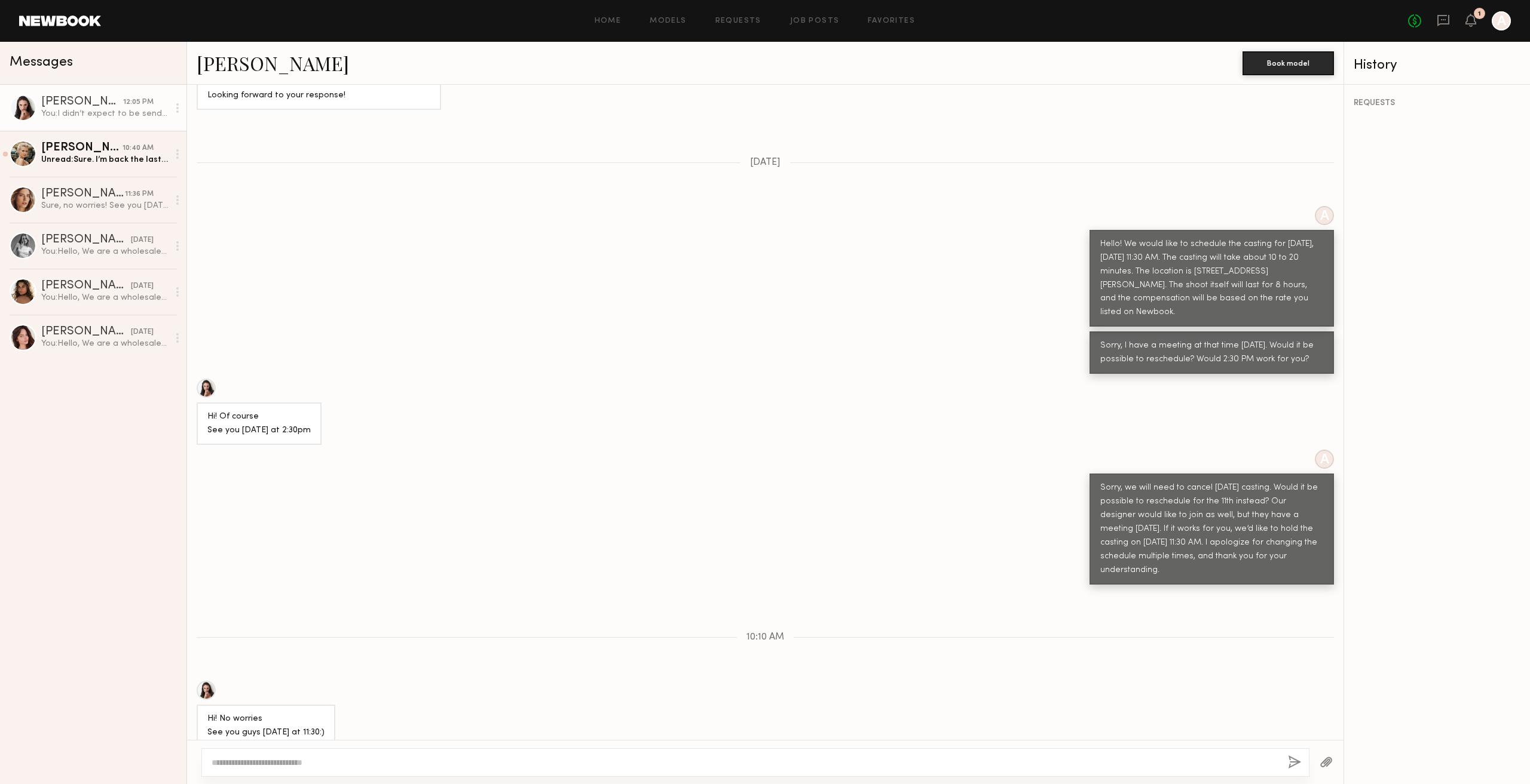
scroll to position [1312, 0]
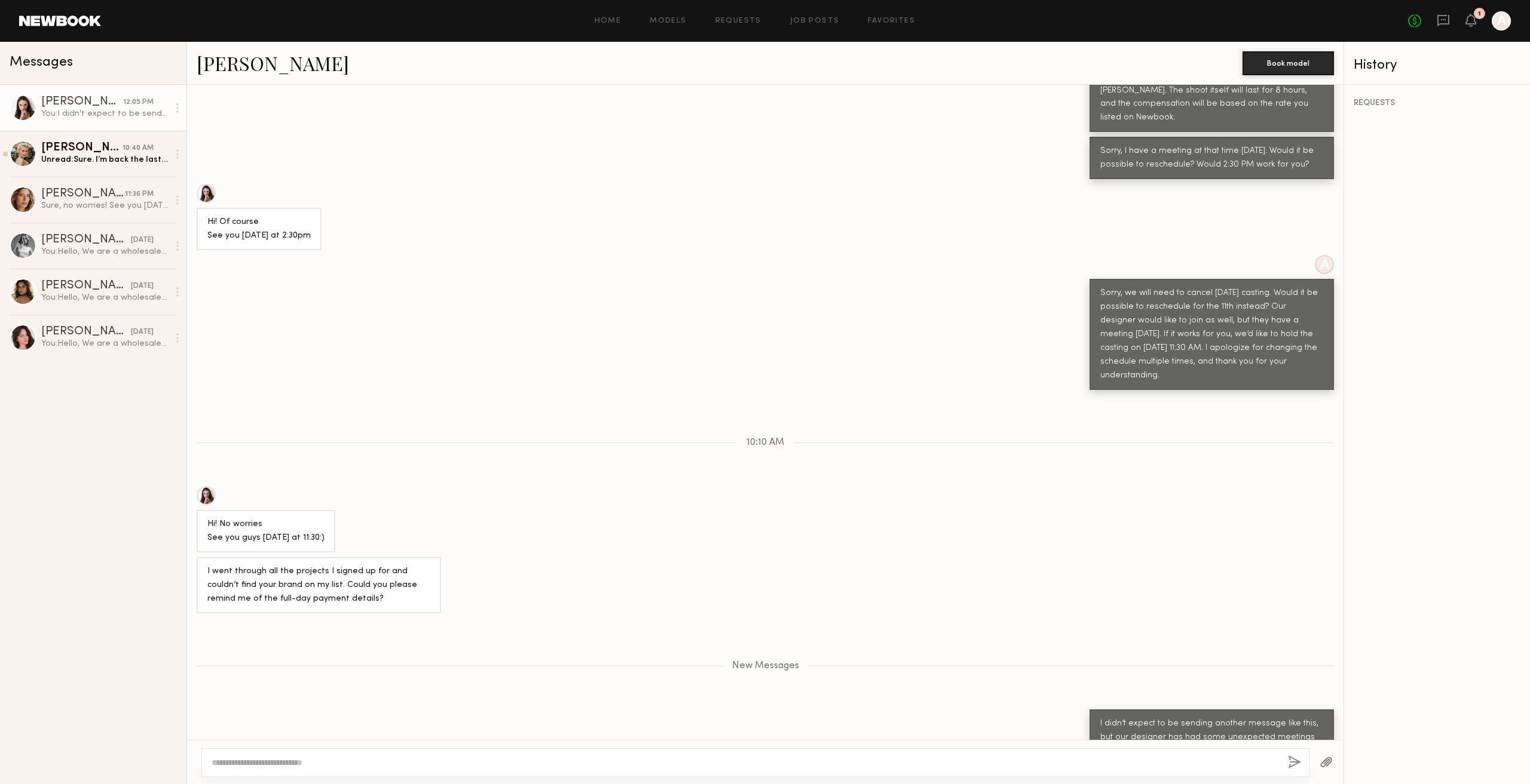
click at [279, 618] on div "New Messages" at bounding box center [765, 664] width 1156 height 92
click at [207, 486] on div at bounding box center [206, 496] width 19 height 19
drag, startPoint x: 829, startPoint y: 756, endPoint x: 880, endPoint y: 765, distance: 51.8
click at [829, 757] on textarea at bounding box center [746, 762] width 1067 height 12
paste textarea "**********"
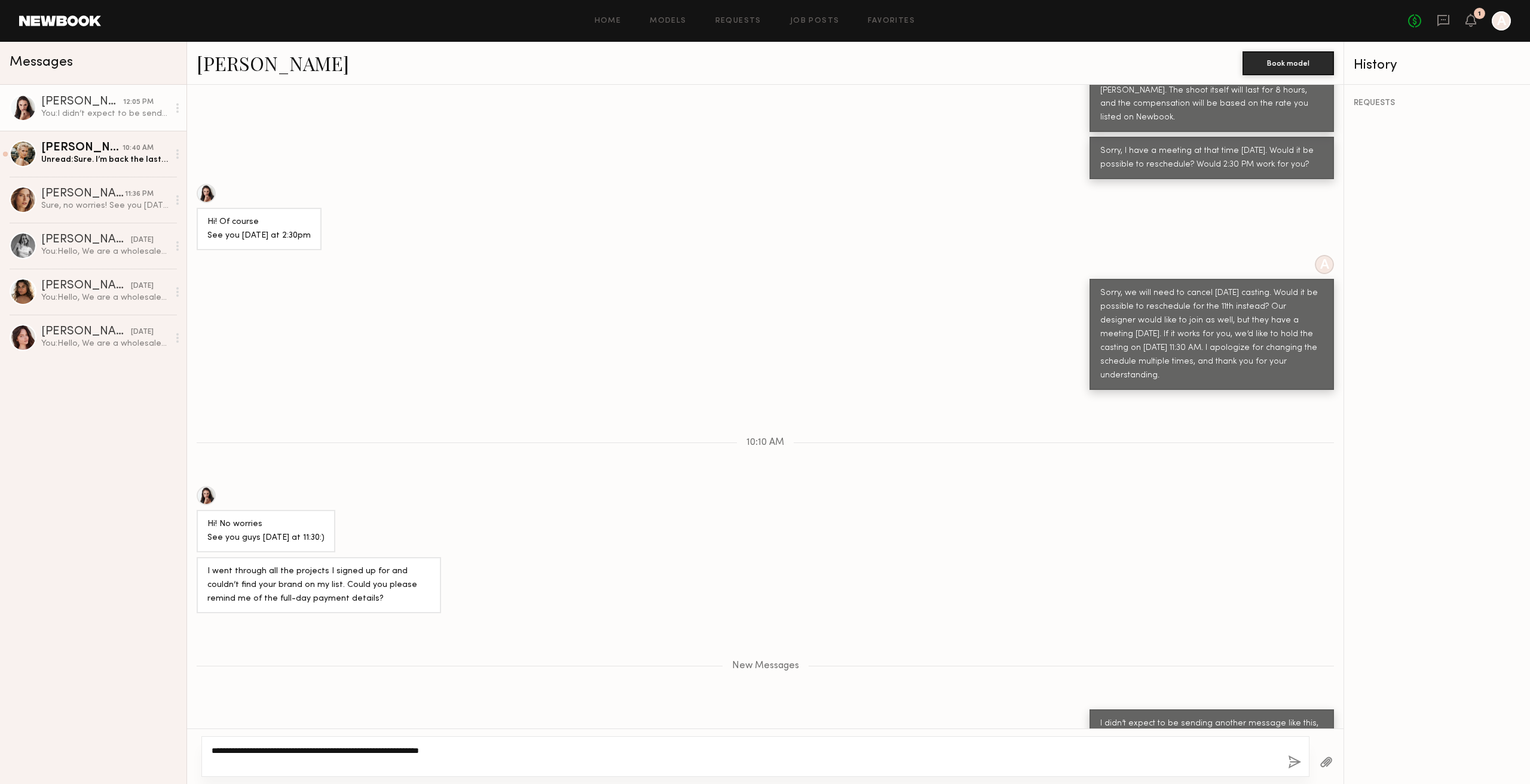
scroll to position [1323, 0]
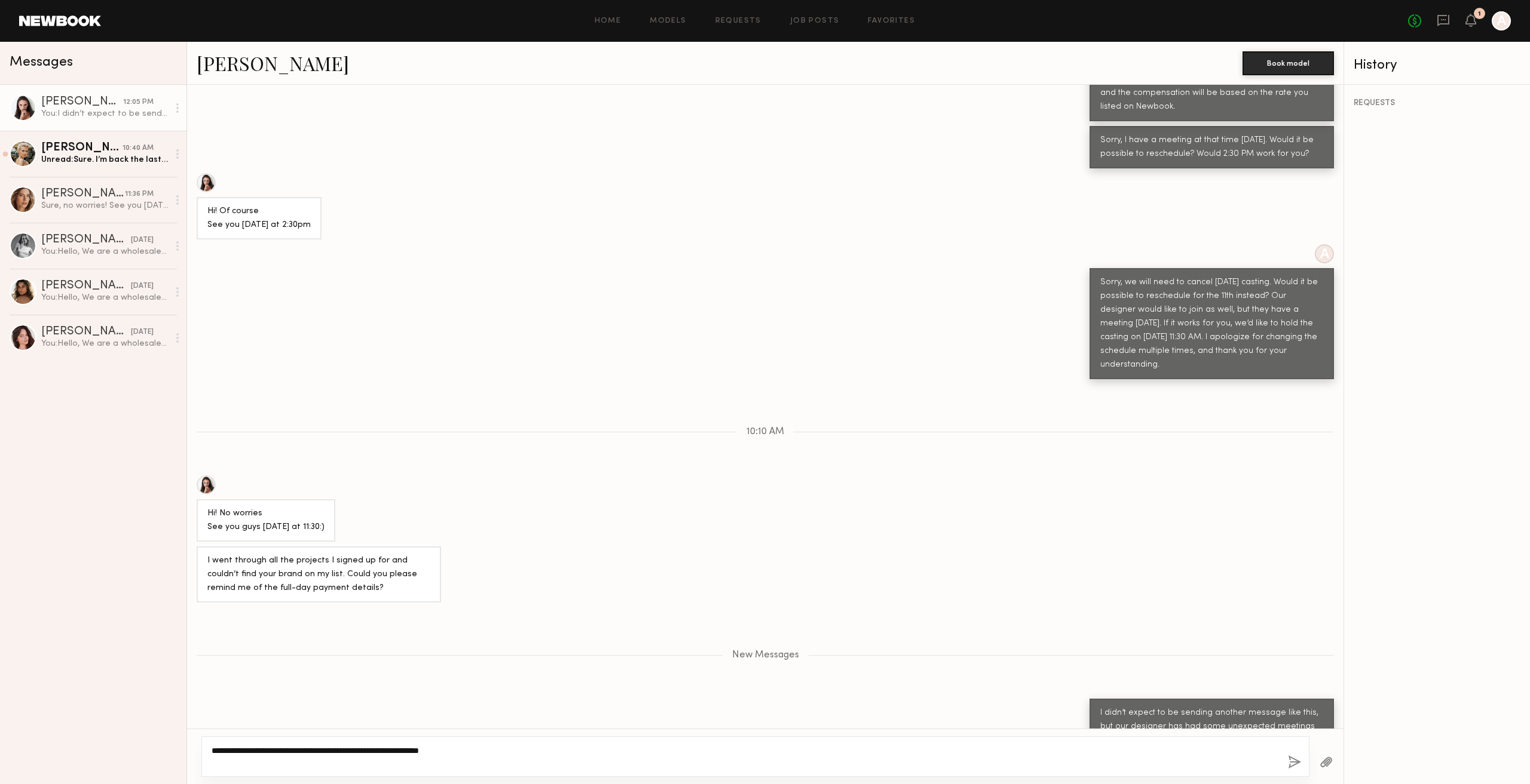
type textarea "**********"
click at [1291, 764] on button "button" at bounding box center [1294, 763] width 13 height 15
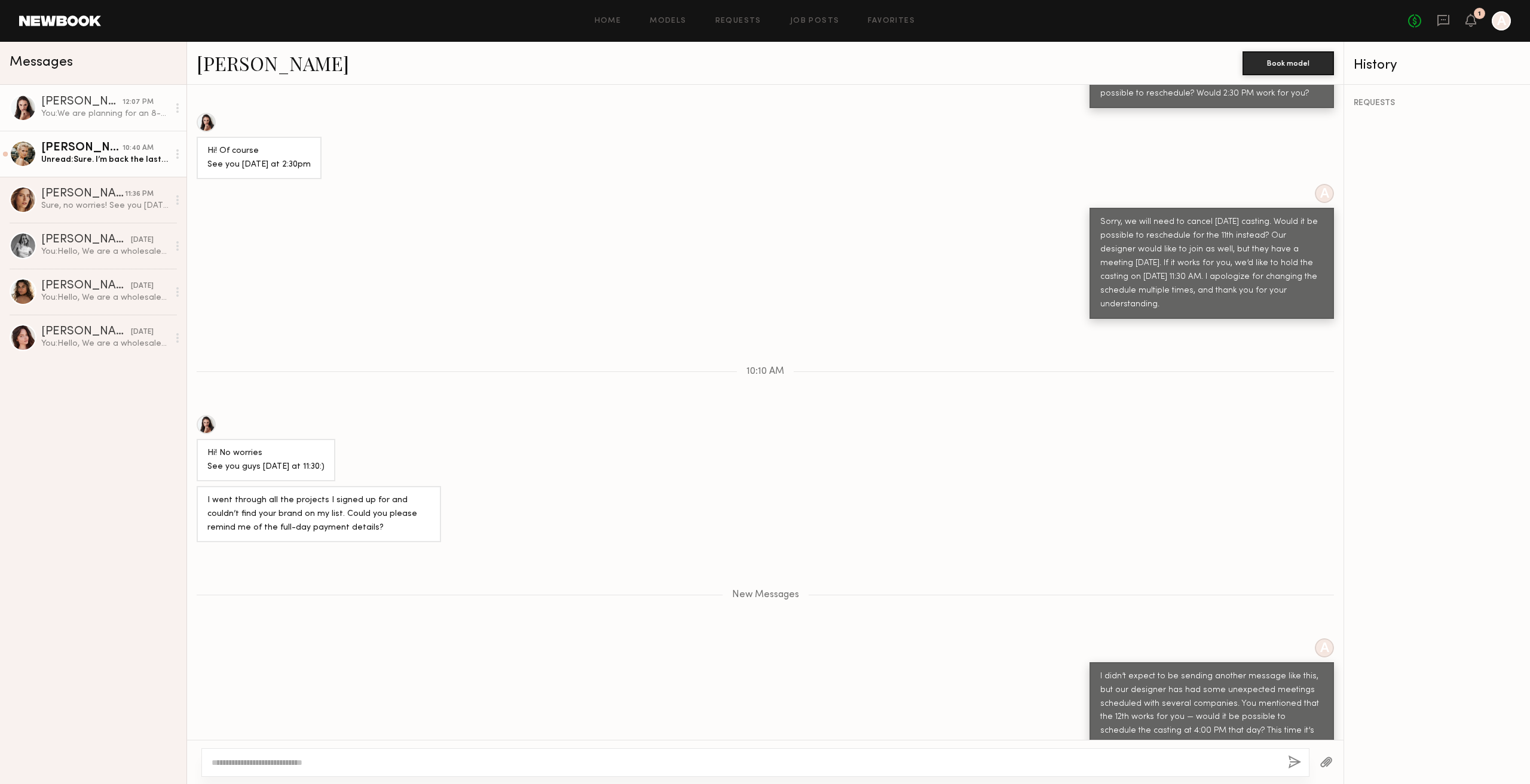
click at [127, 157] on div "Unread: Sure. I’m back the last week of September!" at bounding box center [105, 160] width 128 height 11
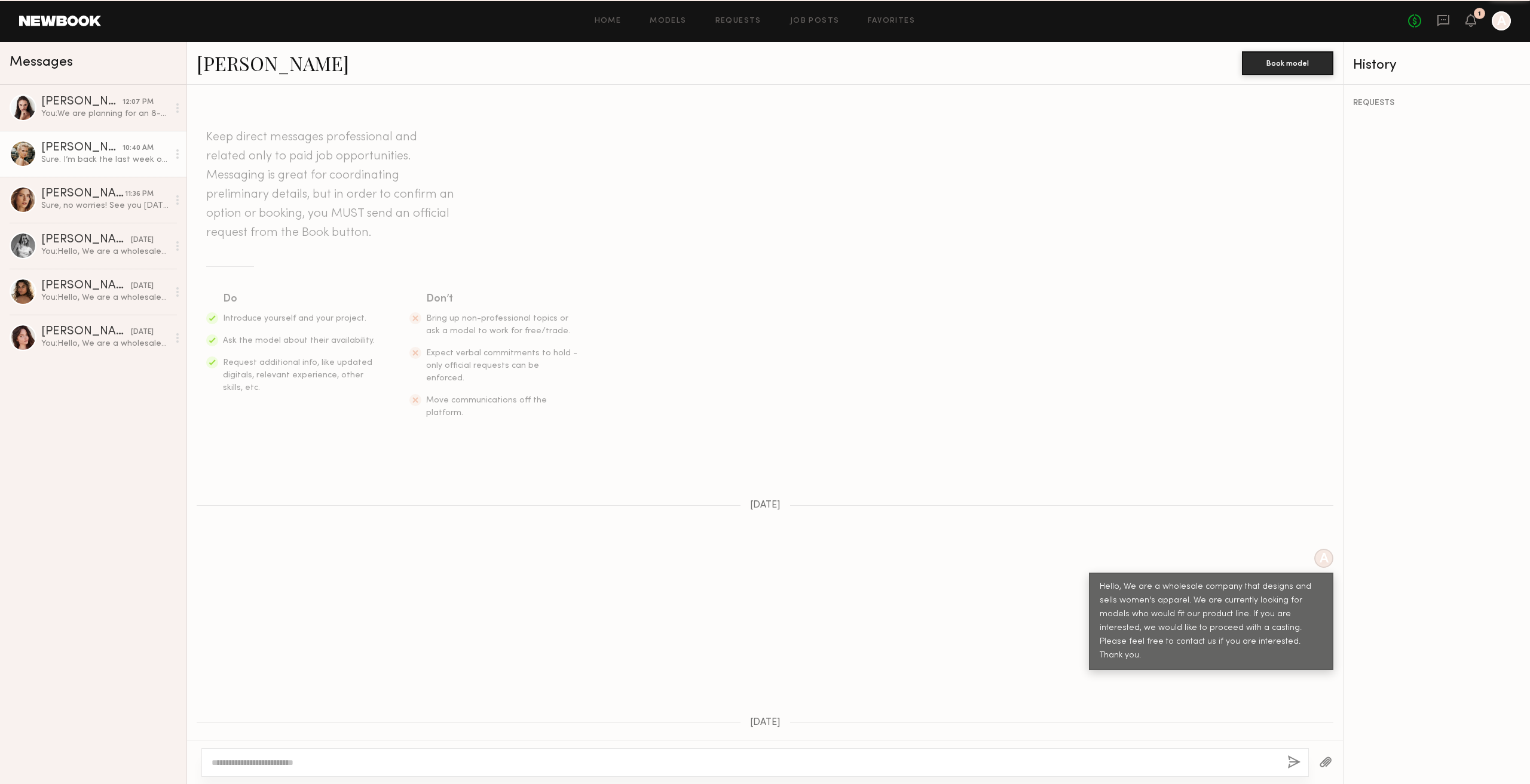
scroll to position [342, 0]
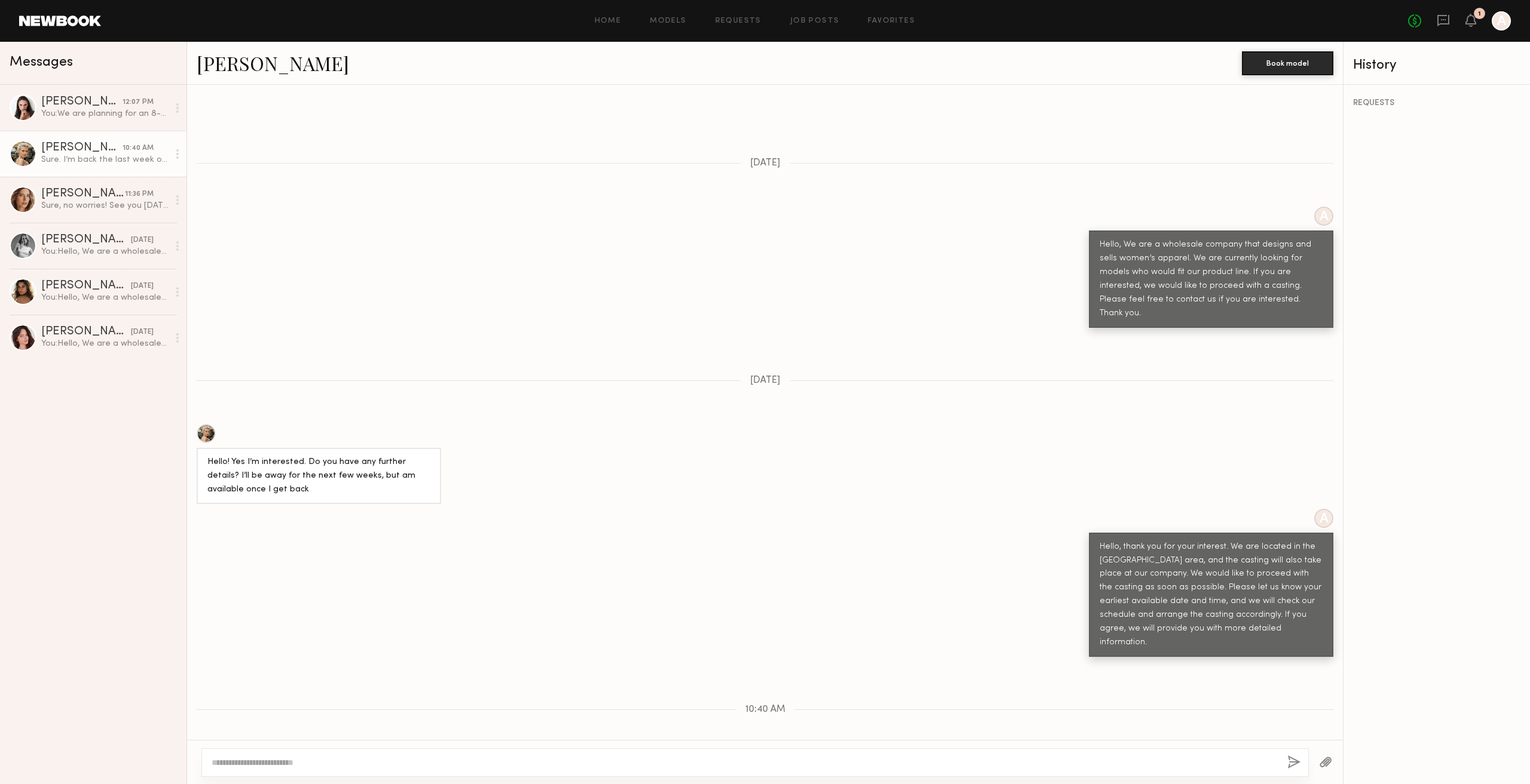
drag, startPoint x: 218, startPoint y: 713, endPoint x: 384, endPoint y: 721, distance: 166.2
click at [377, 753] on div "Sure. I’m back the last week of September!" at bounding box center [294, 767] width 196 height 28
click at [391, 753] on div "Sure. I’m back the last week of September!" at bounding box center [764, 767] width 1156 height 28
click at [392, 765] on textarea at bounding box center [745, 762] width 1066 height 12
click at [402, 760] on textarea at bounding box center [745, 762] width 1066 height 12
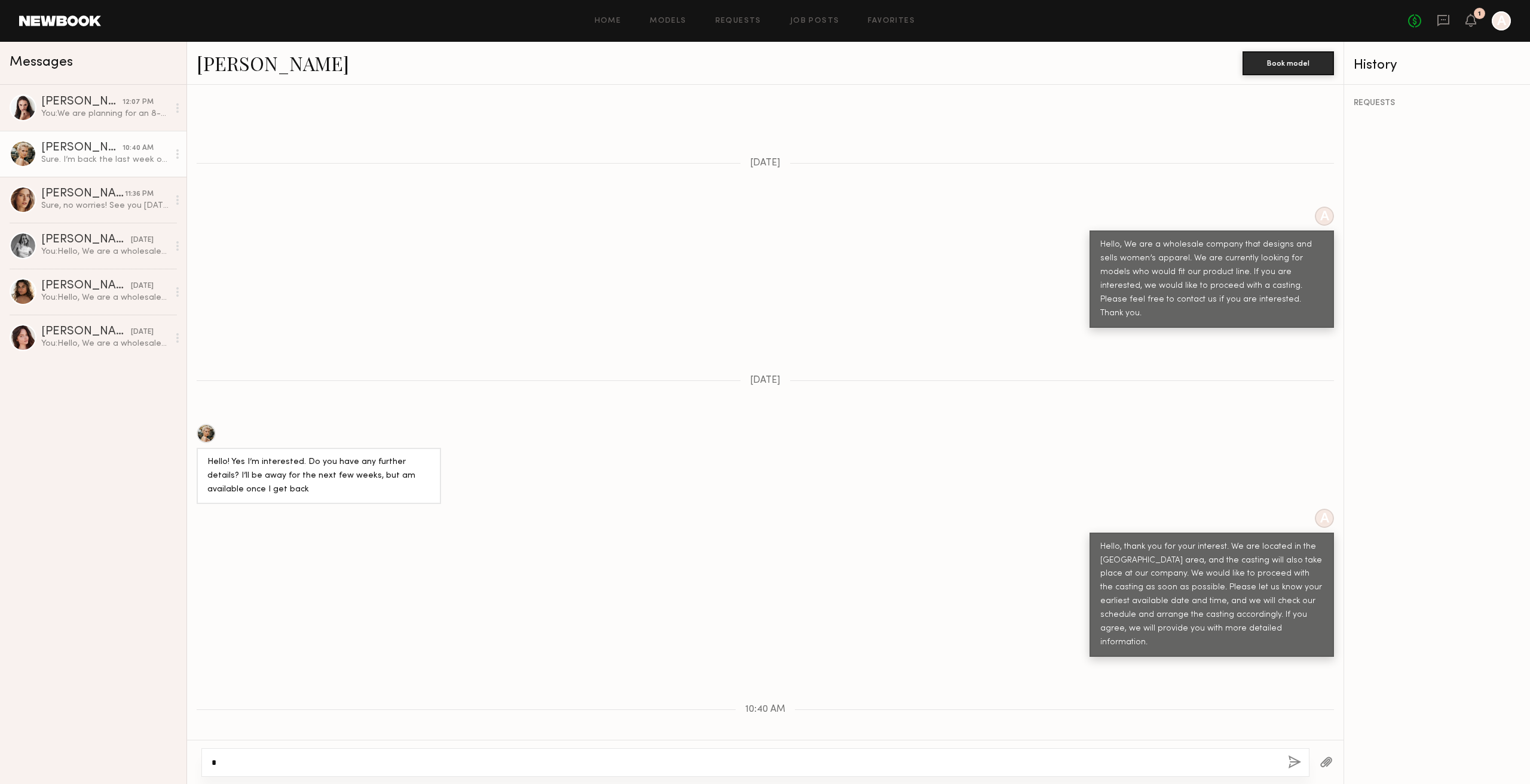
type textarea "*"
drag, startPoint x: 418, startPoint y: 756, endPoint x: 415, endPoint y: 764, distance: 8.5
click at [418, 756] on textarea "**********" at bounding box center [746, 762] width 1067 height 12
click at [509, 764] on textarea "**********" at bounding box center [746, 762] width 1067 height 12
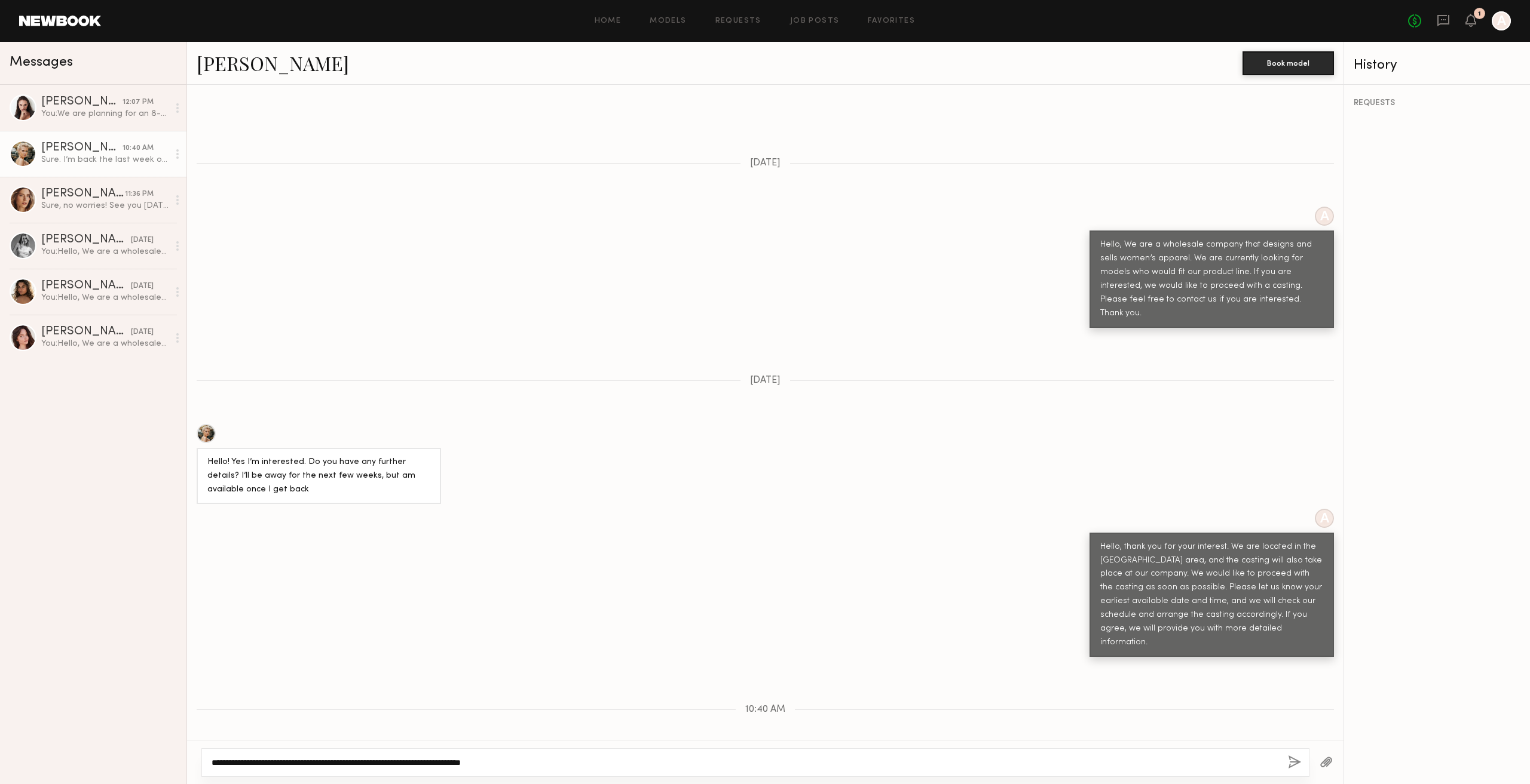
click at [616, 763] on textarea "**********" at bounding box center [746, 762] width 1067 height 12
type textarea "**********"
click at [1296, 760] on button "button" at bounding box center [1294, 763] width 13 height 15
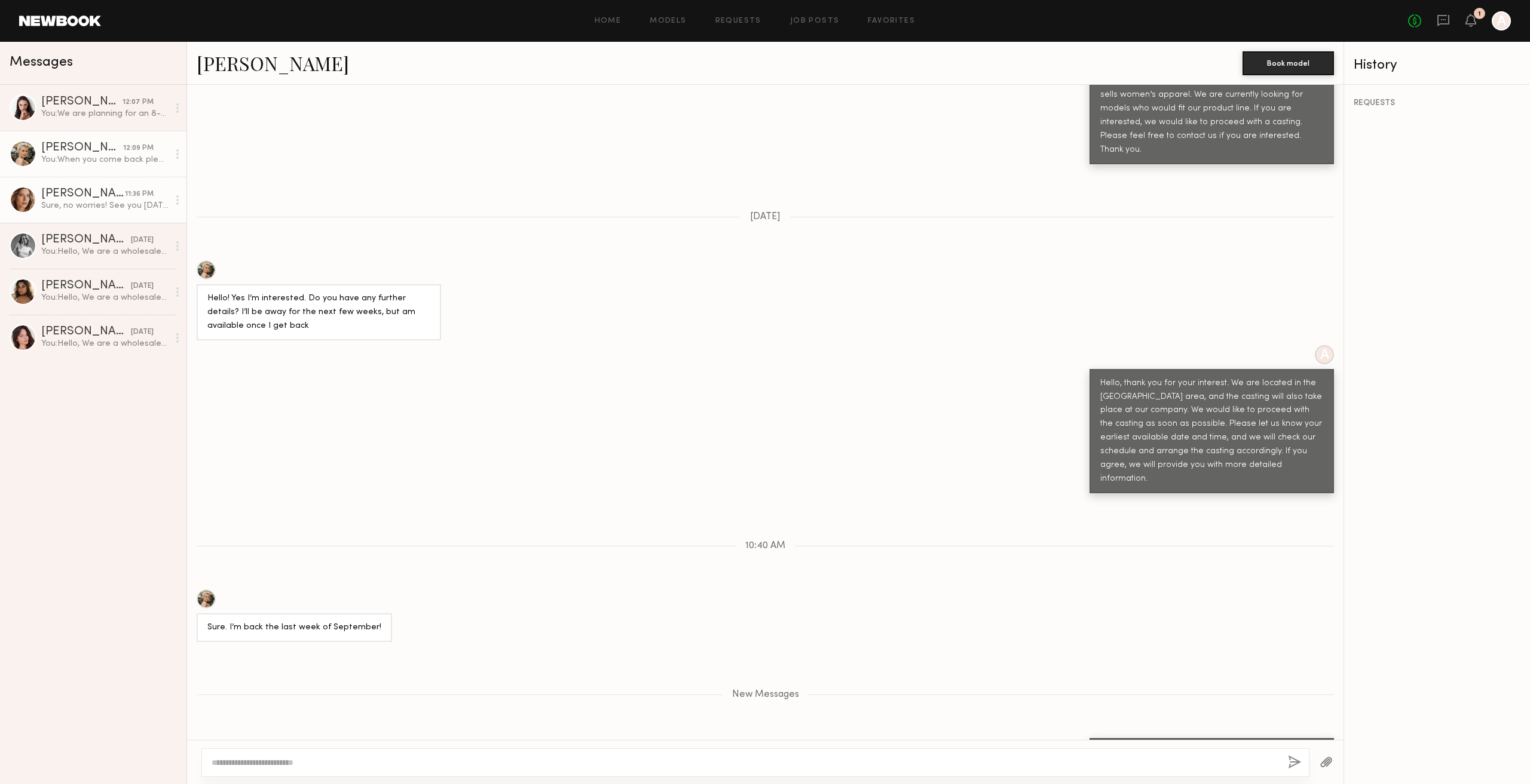
click at [102, 198] on div "Oxana Z." at bounding box center [83, 194] width 84 height 12
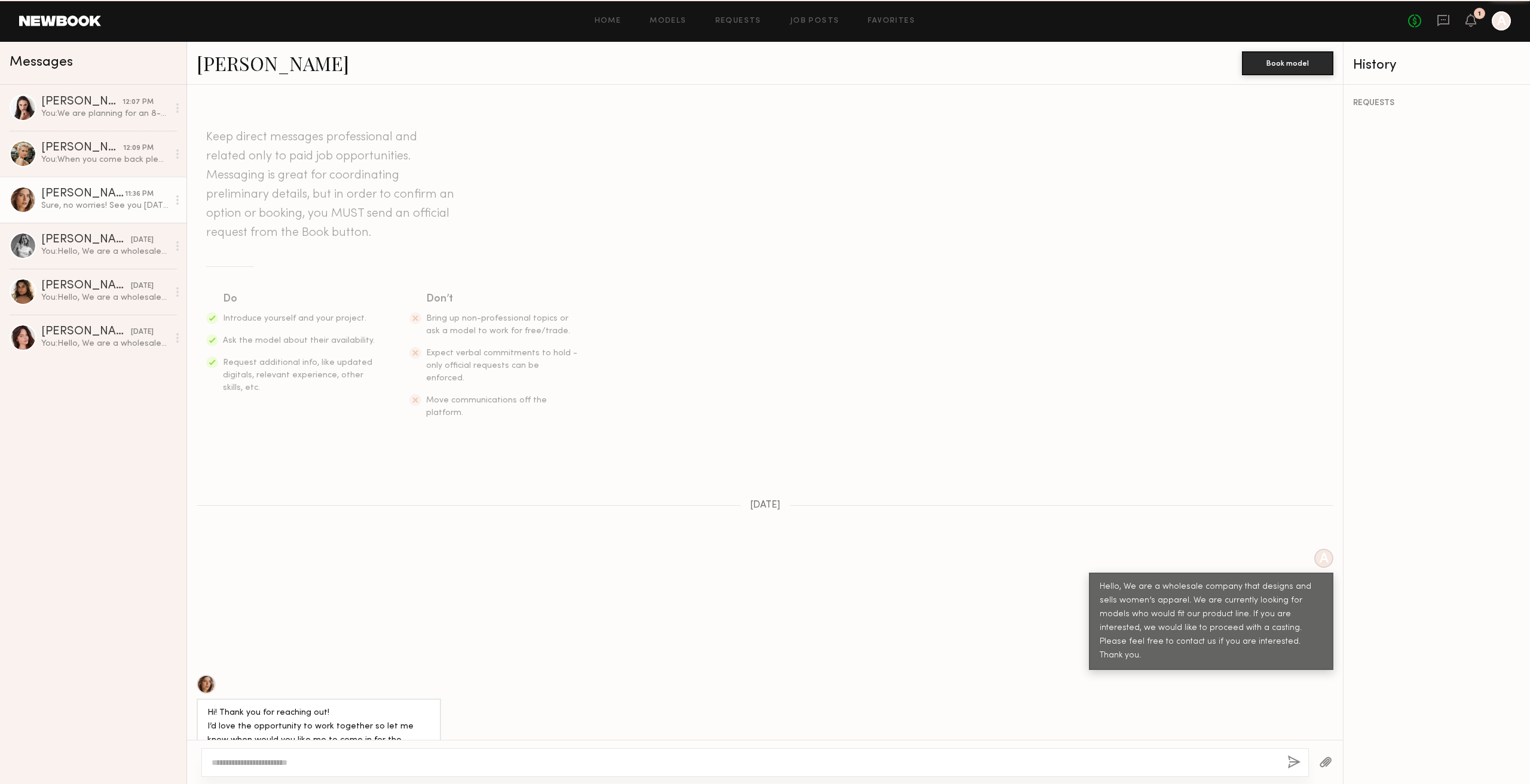
scroll to position [870, 0]
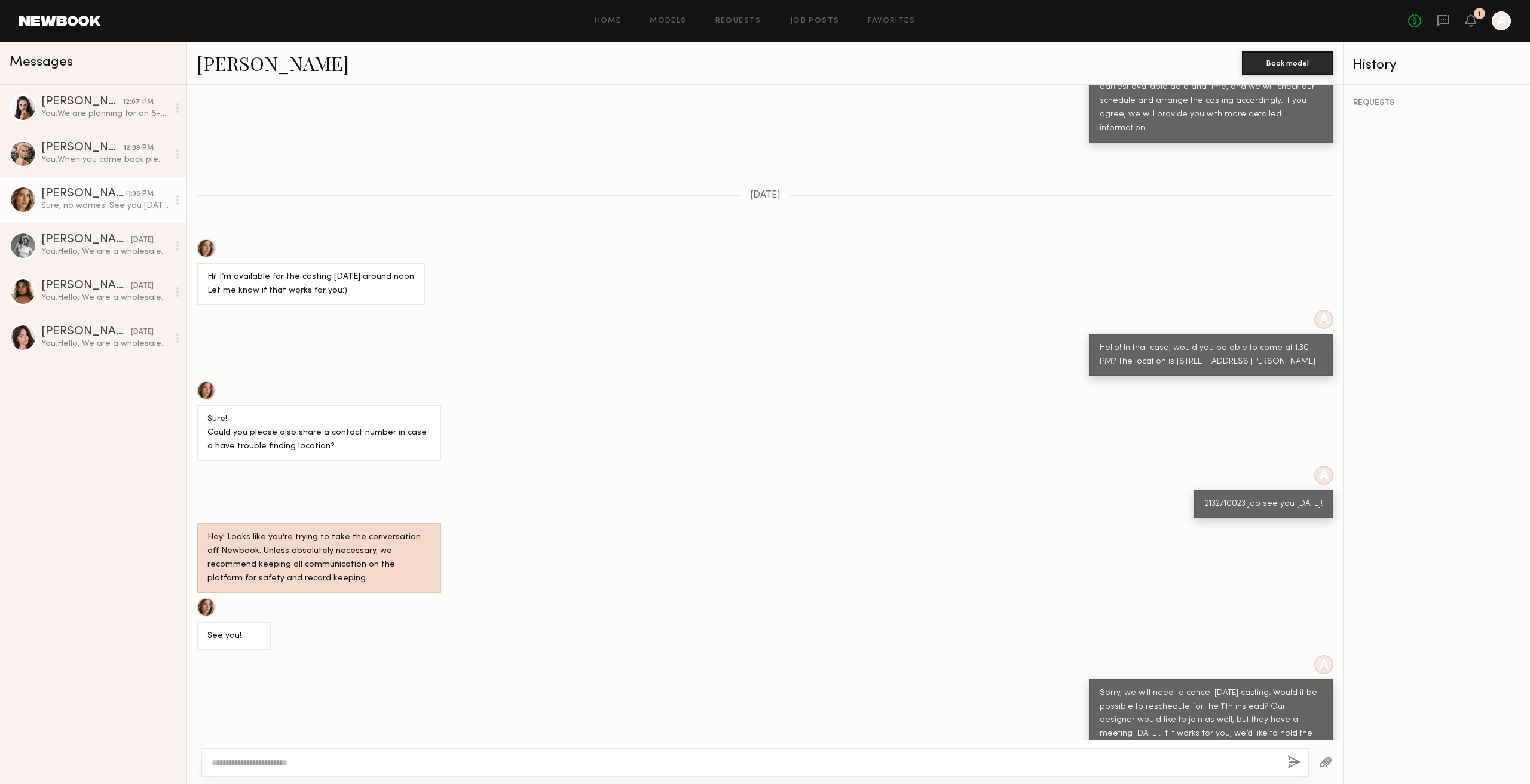
drag, startPoint x: 244, startPoint y: 711, endPoint x: 358, endPoint y: 712, distance: 114.0
click at [349, 767] on div "Sure, no worries! See you on Thursday." at bounding box center [273, 781] width 153 height 28
click at [339, 775] on div "Sure, no worries! See you on Thursday." at bounding box center [272, 782] width 131 height 14
click at [393, 656] on div "A Sorry, we will need to cancel tomorrow’s casting. Would it be possible to res…" at bounding box center [764, 709] width 1156 height 107
click at [302, 775] on div "Sure, no worries! See you on Thursday." at bounding box center [272, 782] width 131 height 14
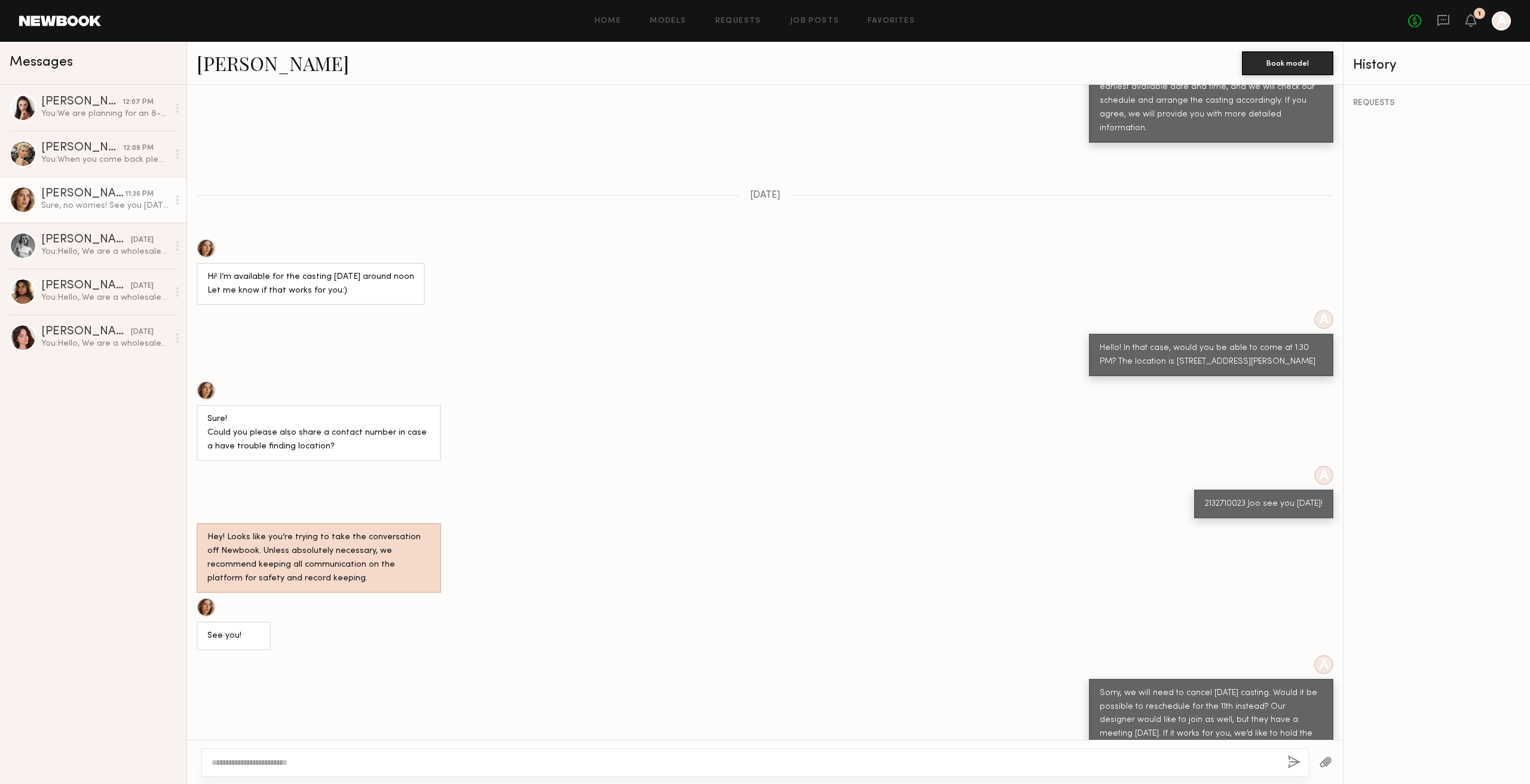
drag, startPoint x: 272, startPoint y: 721, endPoint x: 345, endPoint y: 714, distance: 73.3
click at [339, 775] on div "Sure, no worries! See you on Thursday." at bounding box center [272, 782] width 131 height 14
click at [389, 767] on div "Sure, no worries! See you on Thursday." at bounding box center [764, 781] width 1156 height 28
click at [380, 758] on textarea at bounding box center [745, 762] width 1066 height 12
paste textarea "**********"
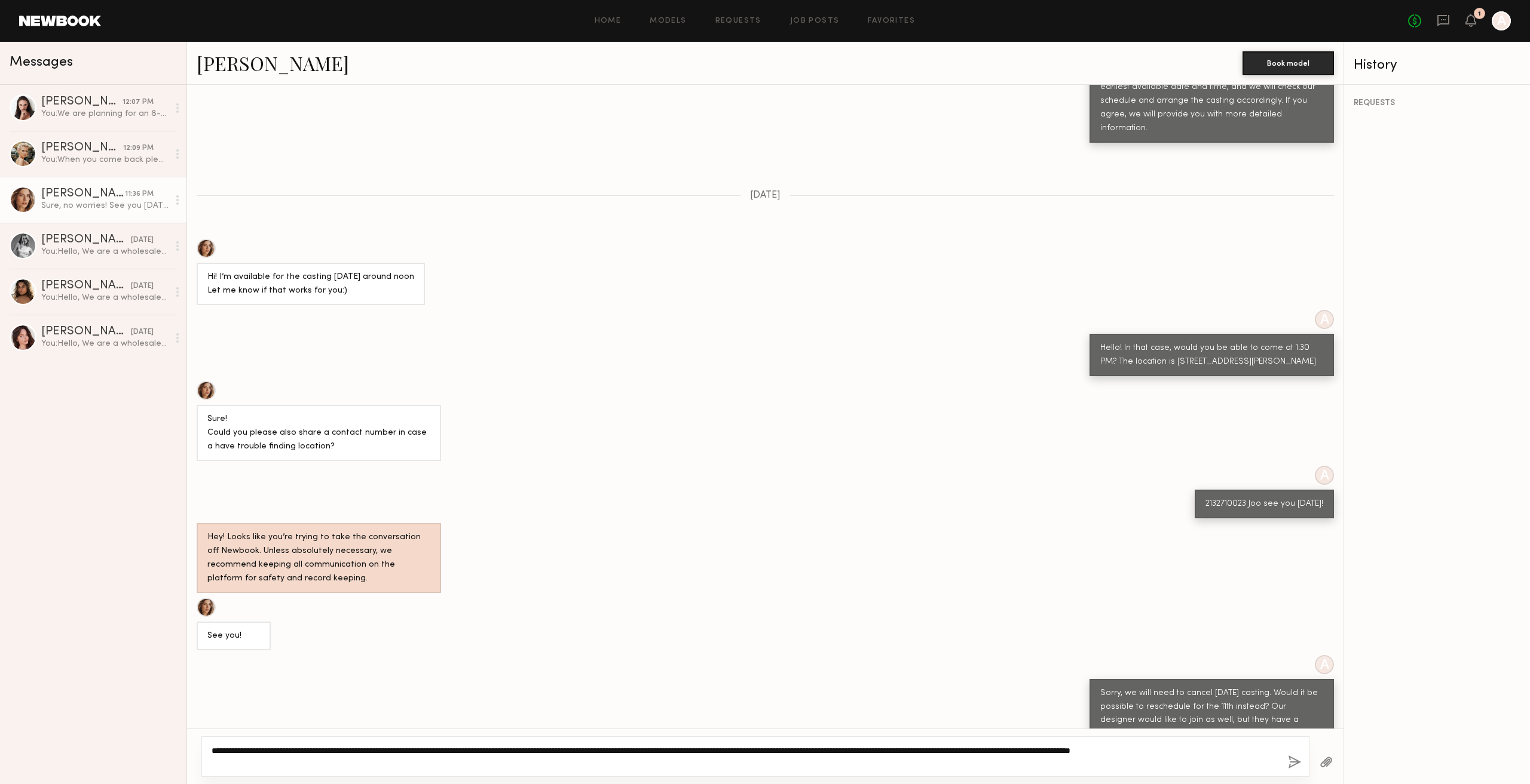
click at [274, 756] on textarea "**********" at bounding box center [746, 756] width 1067 height 24
click at [383, 747] on textarea "**********" at bounding box center [746, 756] width 1067 height 24
click at [394, 753] on textarea "**********" at bounding box center [746, 756] width 1067 height 24
paste textarea "**********"
type textarea "**********"
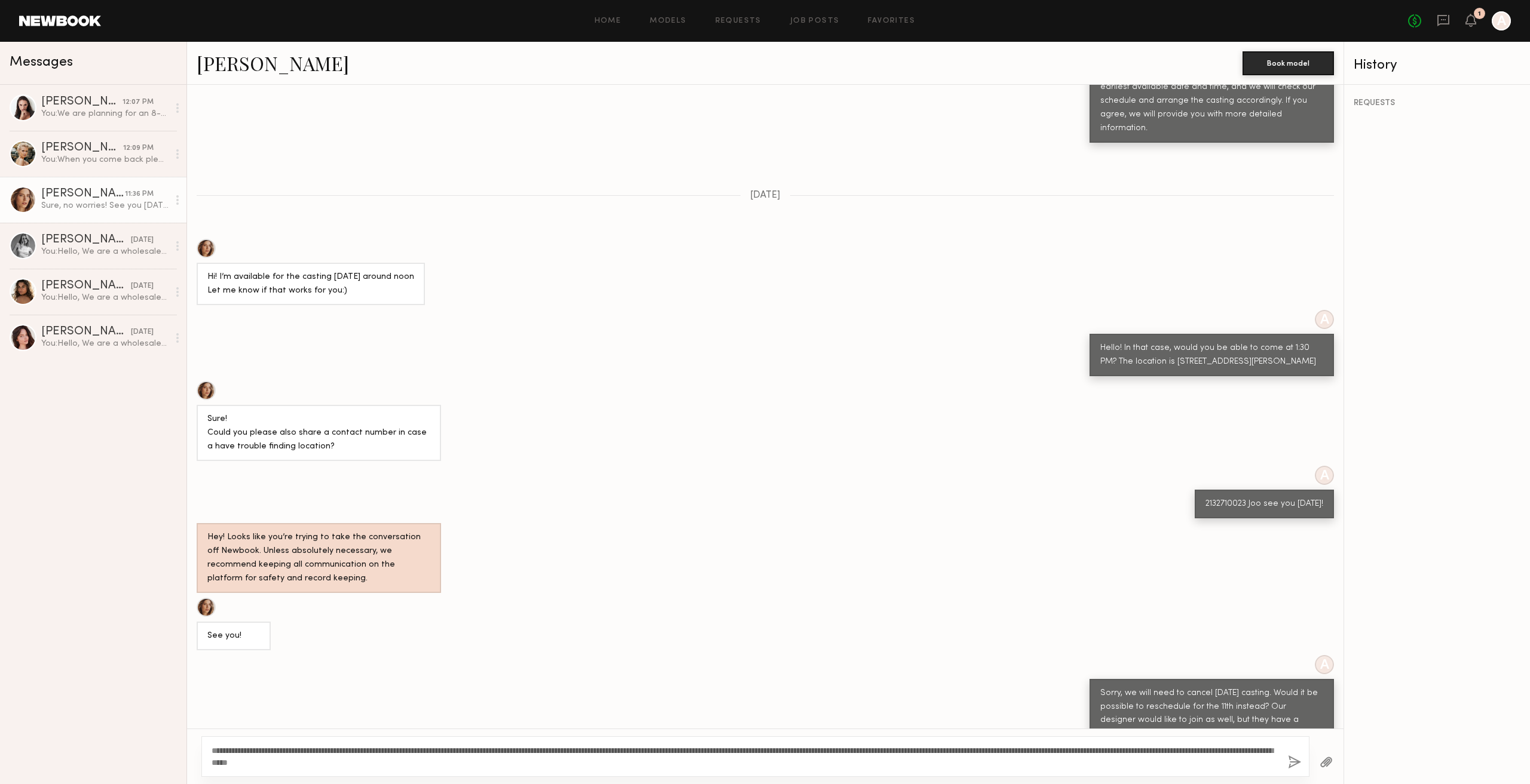
click at [1290, 761] on button "button" at bounding box center [1294, 763] width 13 height 15
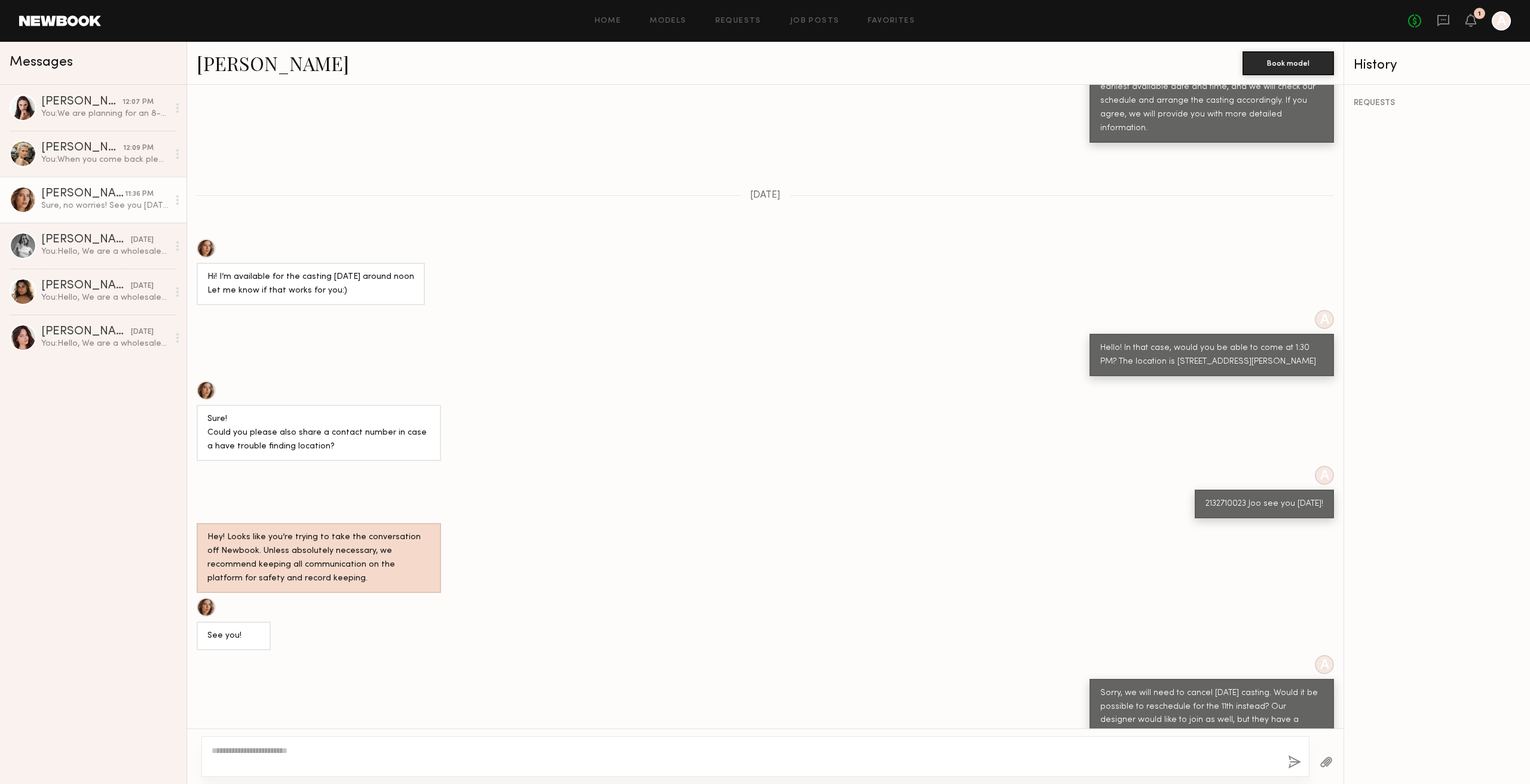
scroll to position [1195, 0]
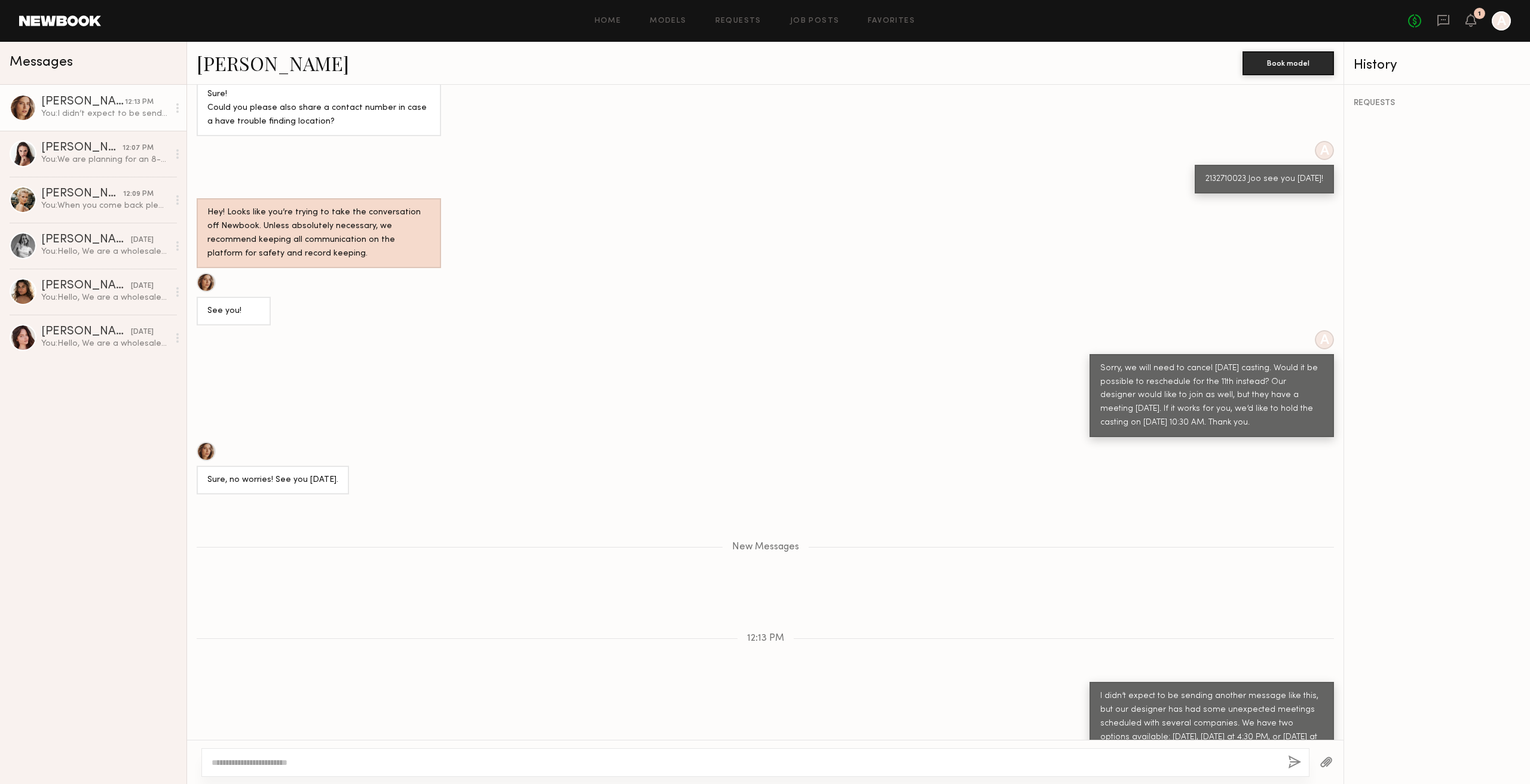
click at [355, 776] on div at bounding box center [755, 762] width 1108 height 28
drag, startPoint x: 367, startPoint y: 759, endPoint x: 520, endPoint y: 747, distance: 153.5
click at [367, 759] on textarea at bounding box center [746, 762] width 1067 height 12
paste textarea "**********"
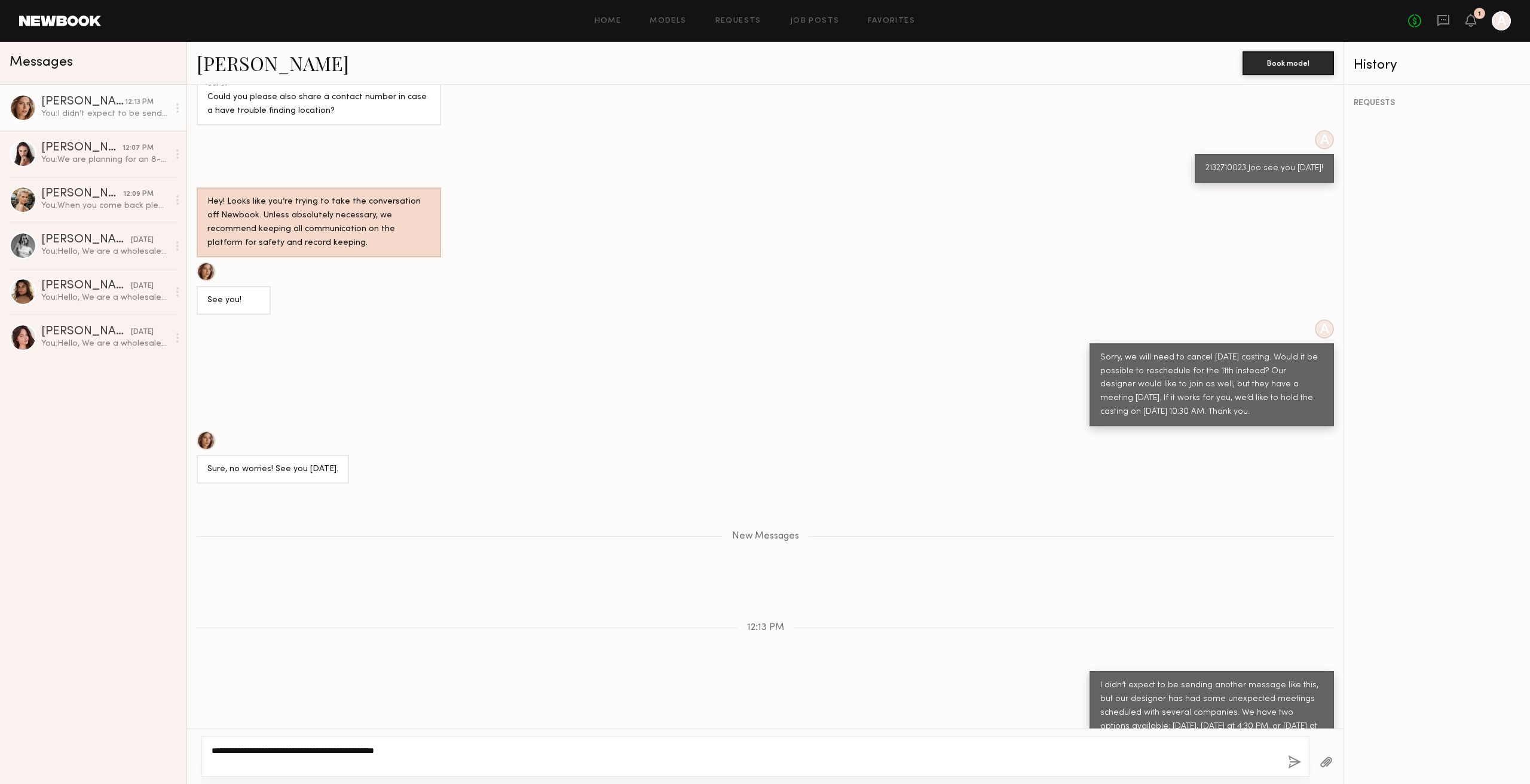
type textarea "**********"
click at [1290, 765] on button "button" at bounding box center [1294, 763] width 13 height 15
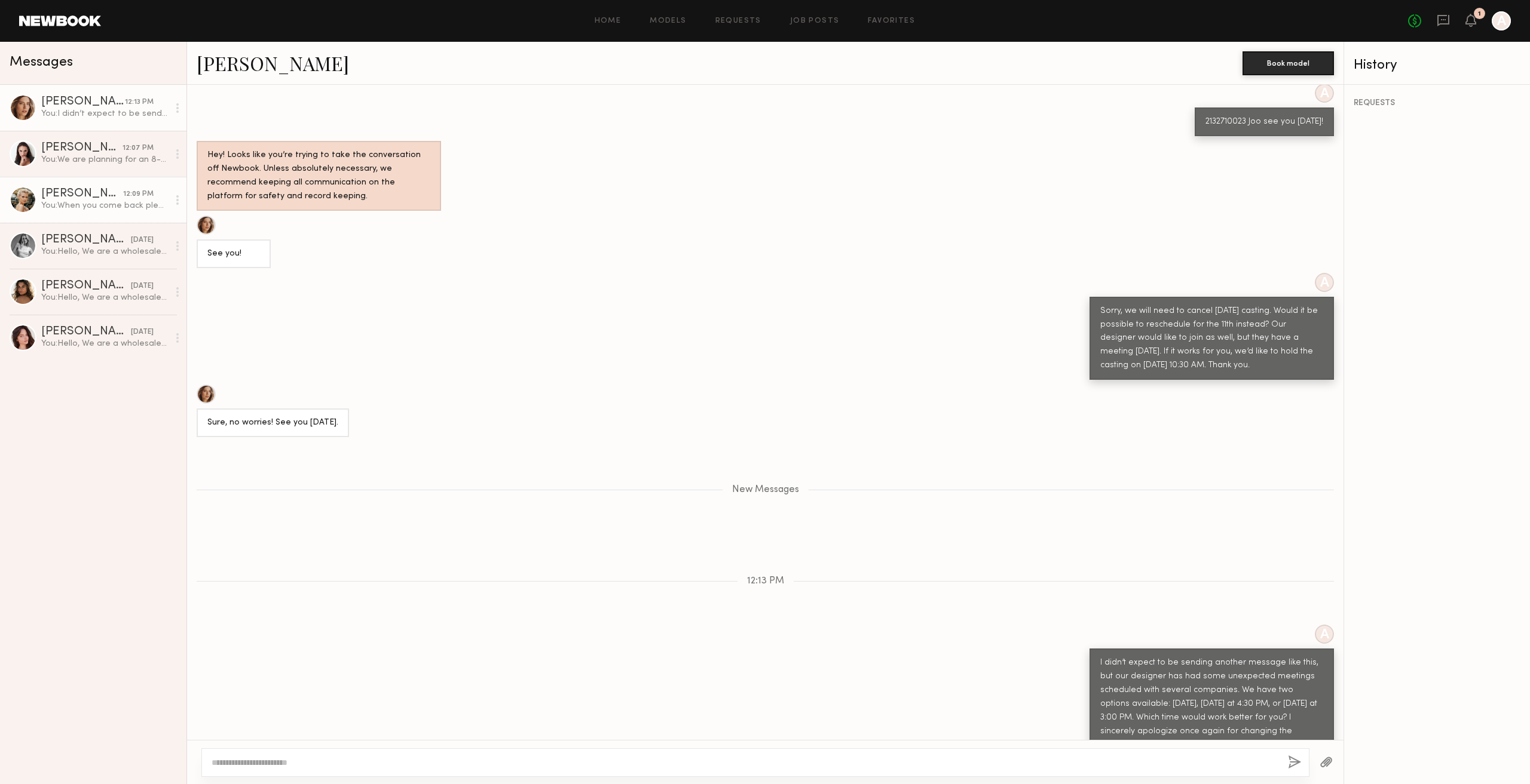
click at [119, 198] on div "Mallory A." at bounding box center [82, 194] width 82 height 12
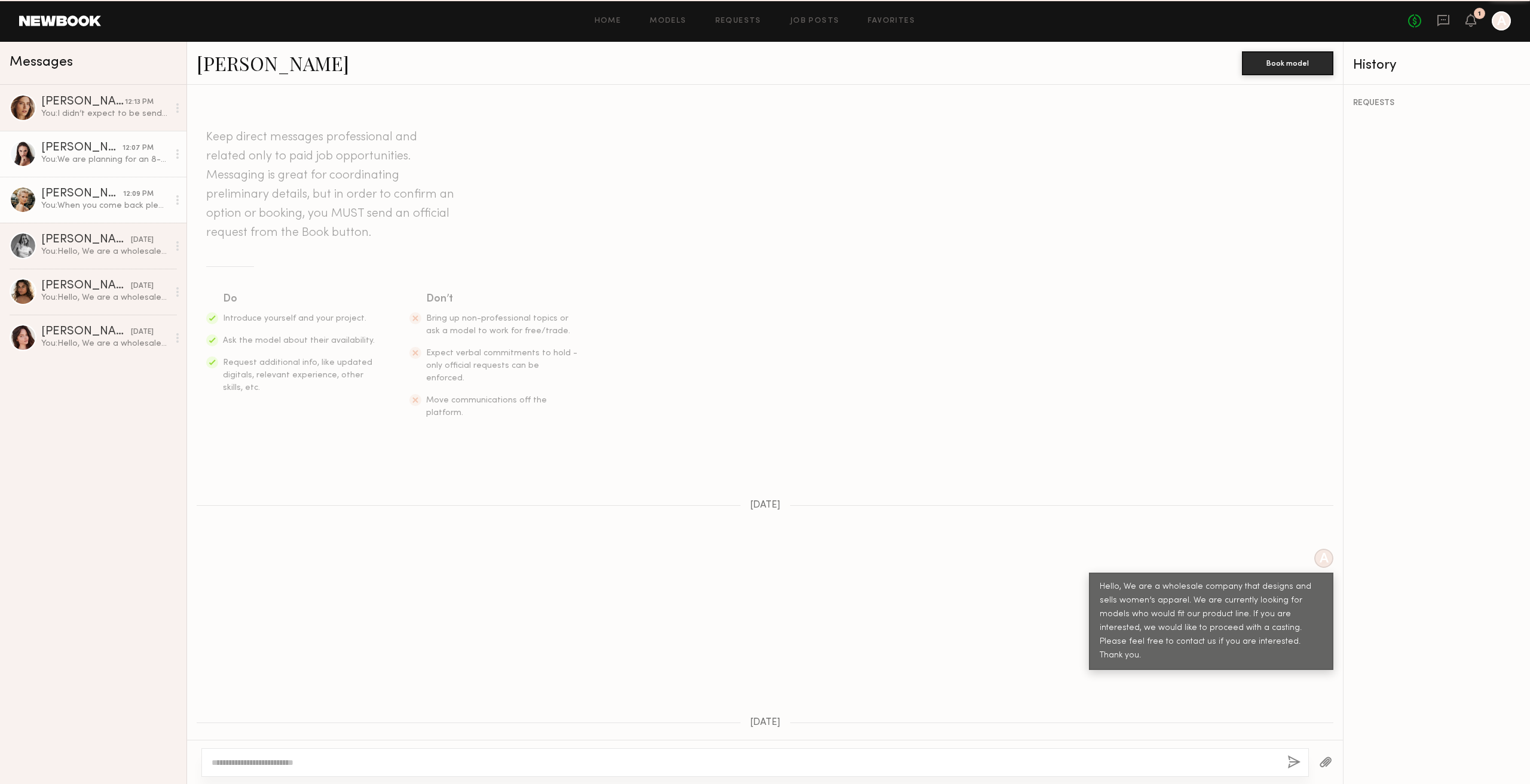
scroll to position [413, 0]
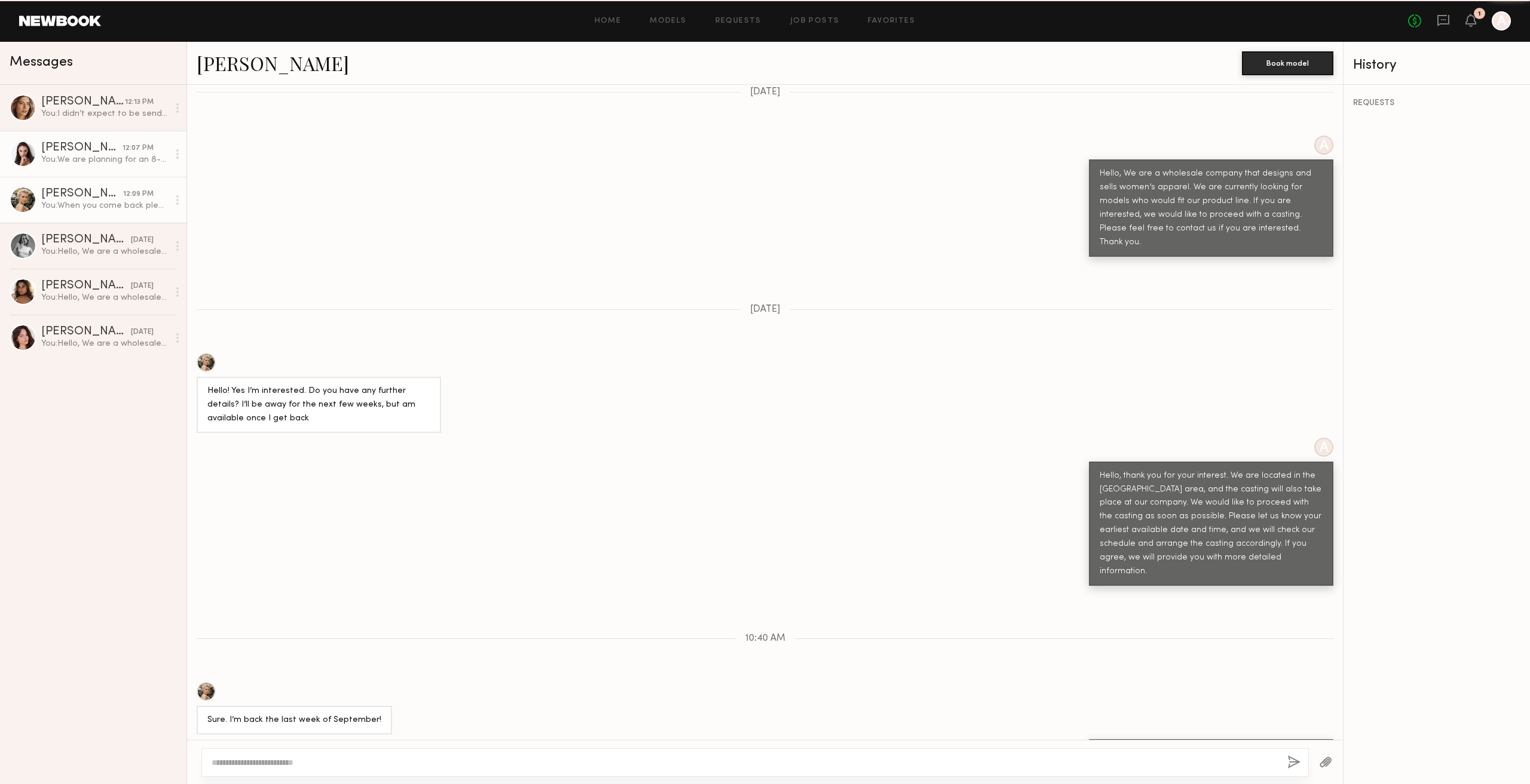
click at [119, 166] on div "You: We are planning for an 8-hour shoot, and the payment will be $1,000." at bounding box center [105, 160] width 128 height 11
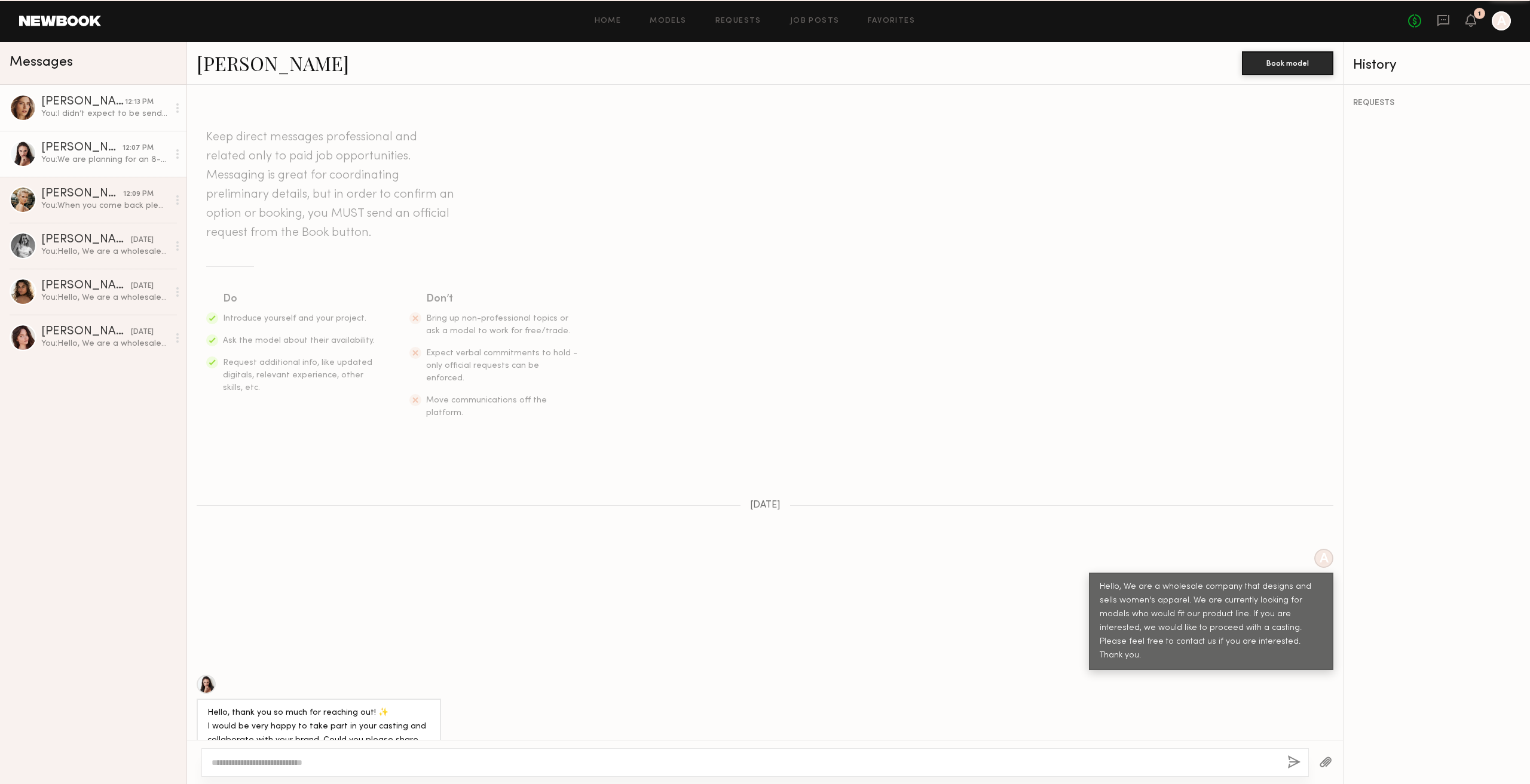
scroll to position [1379, 0]
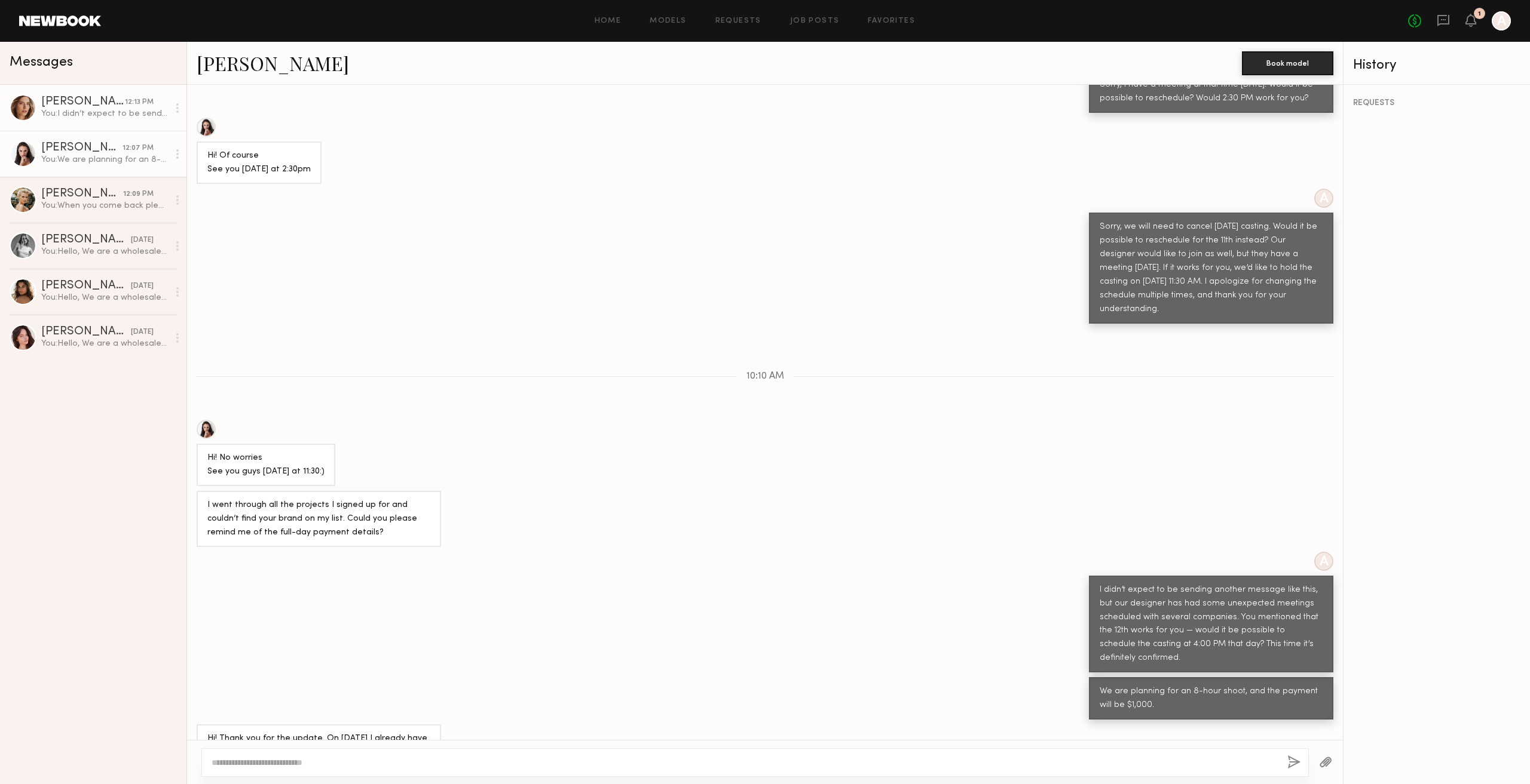
click at [104, 101] on div "Oxana Z." at bounding box center [83, 101] width 84 height 12
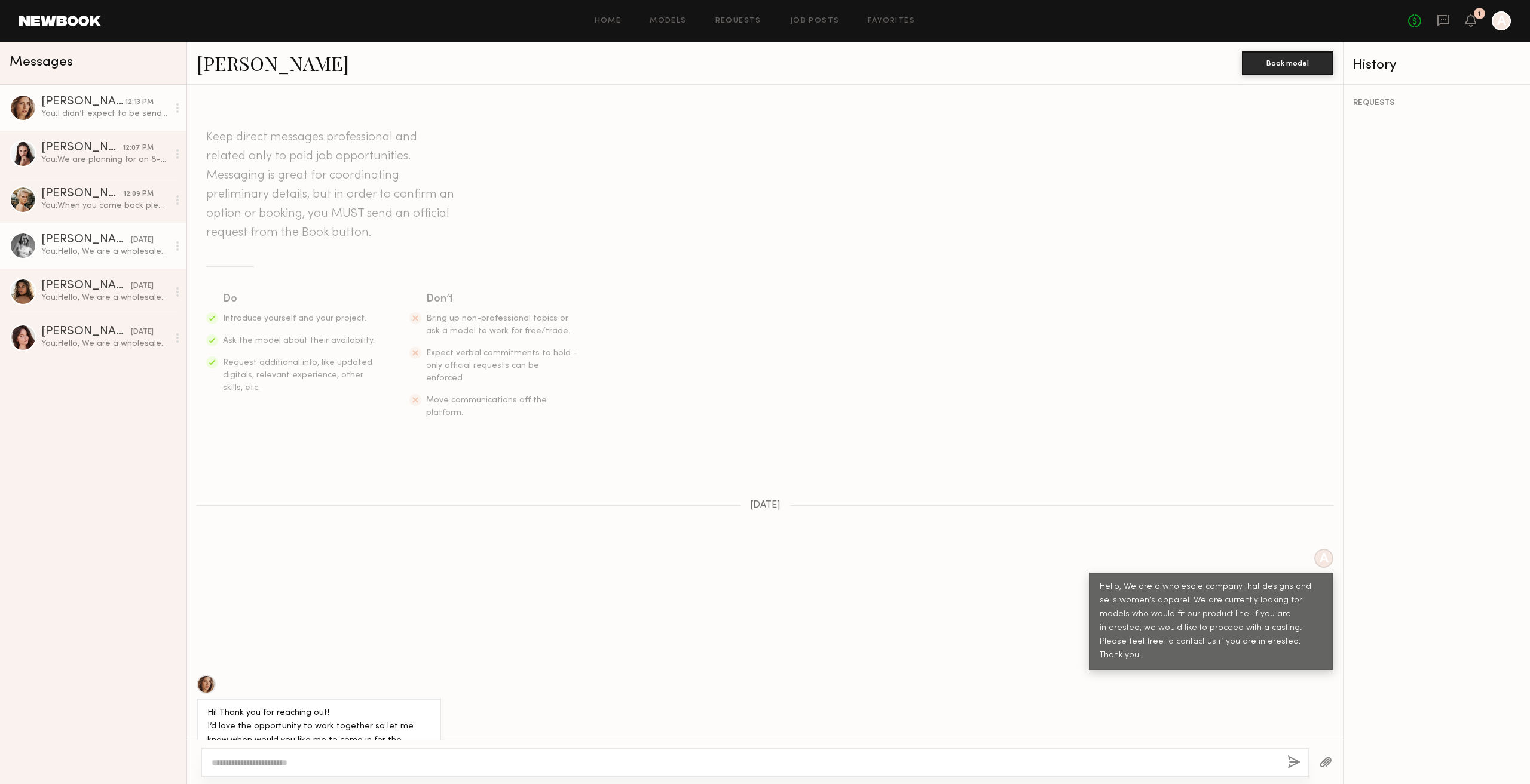
scroll to position [1160, 0]
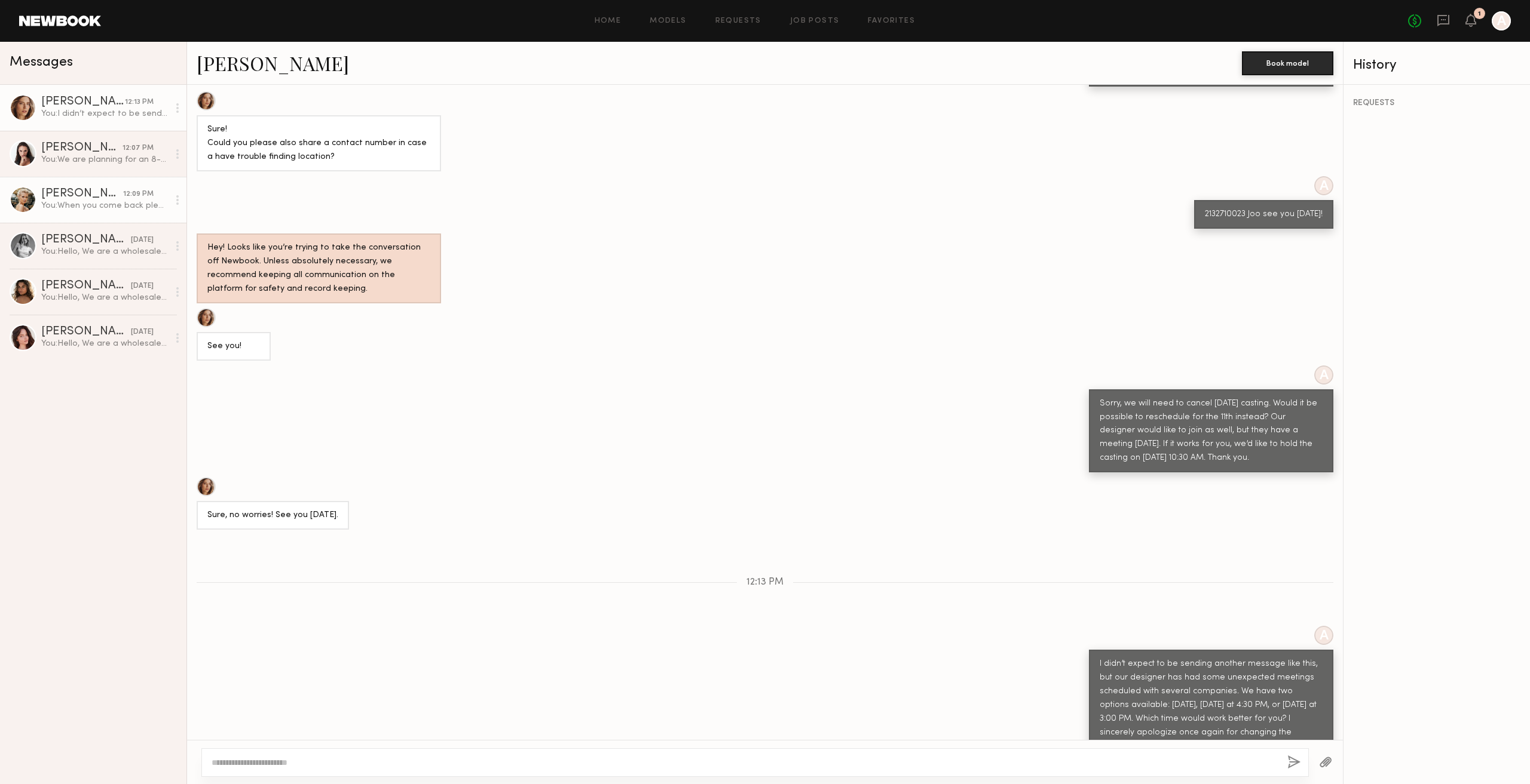
click at [113, 211] on div "You: When you come back please send us a message to us after that let's make a …" at bounding box center [105, 206] width 128 height 11
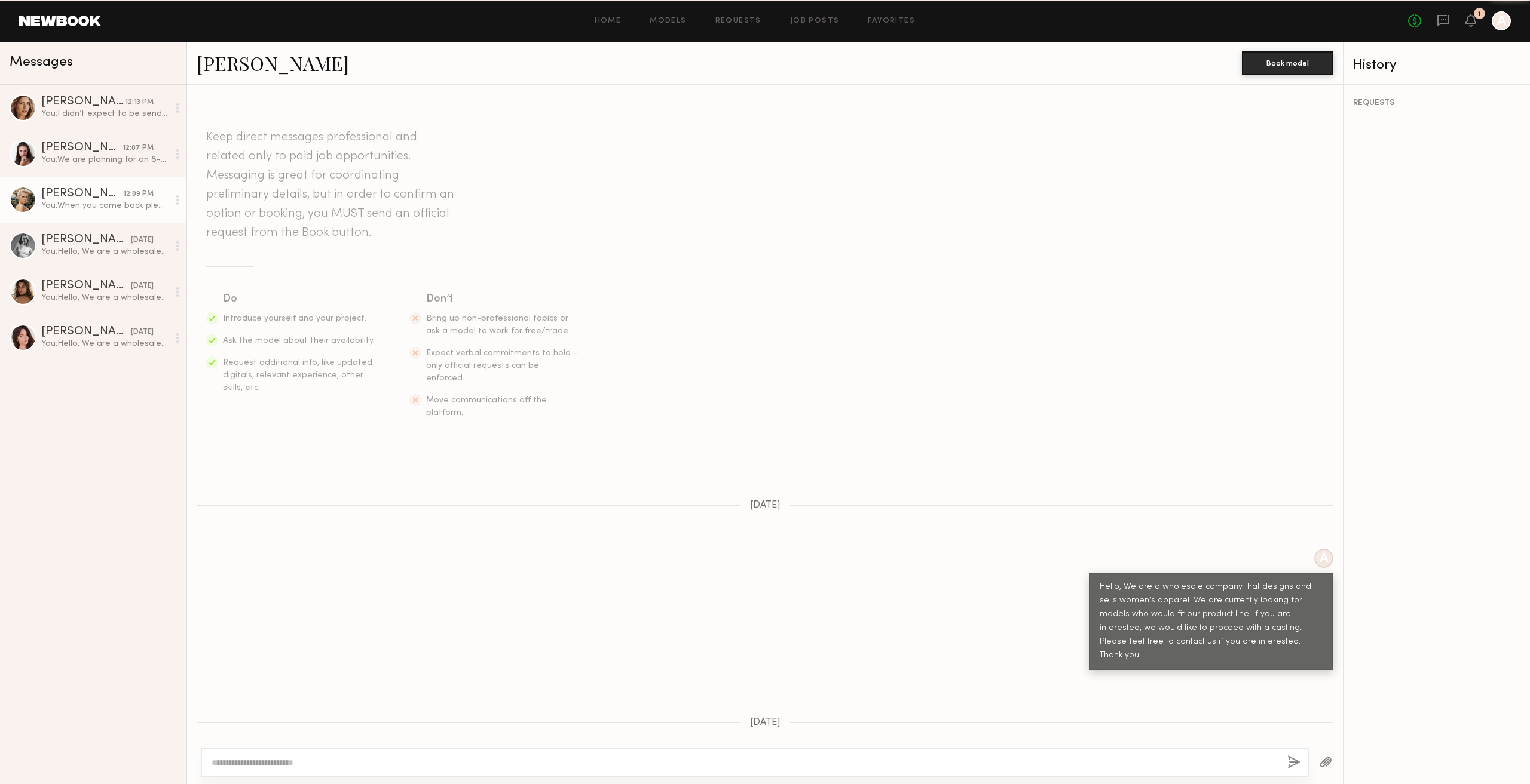
scroll to position [413, 0]
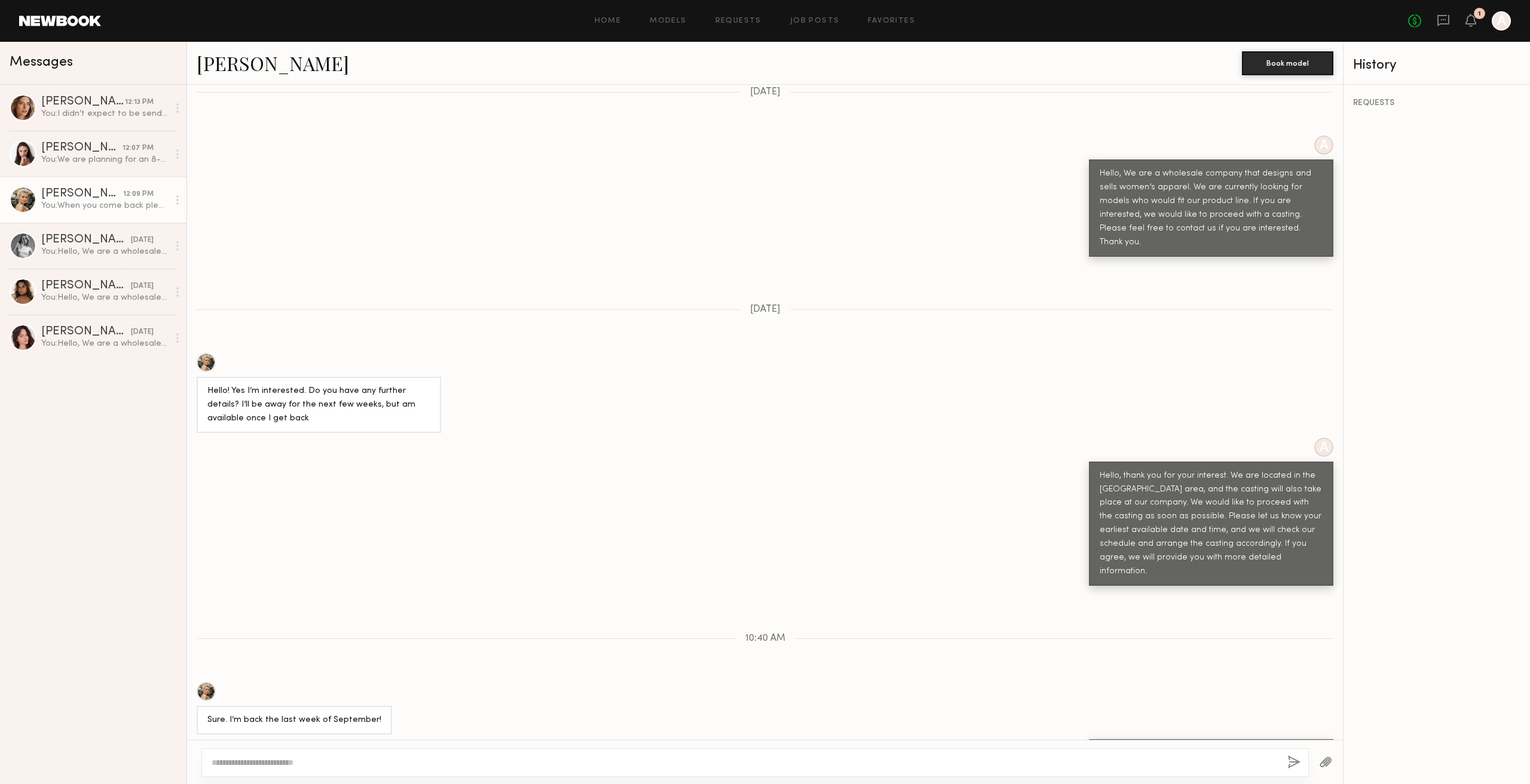
click at [24, 205] on div at bounding box center [23, 200] width 27 height 27
click at [205, 353] on div at bounding box center [206, 363] width 19 height 19
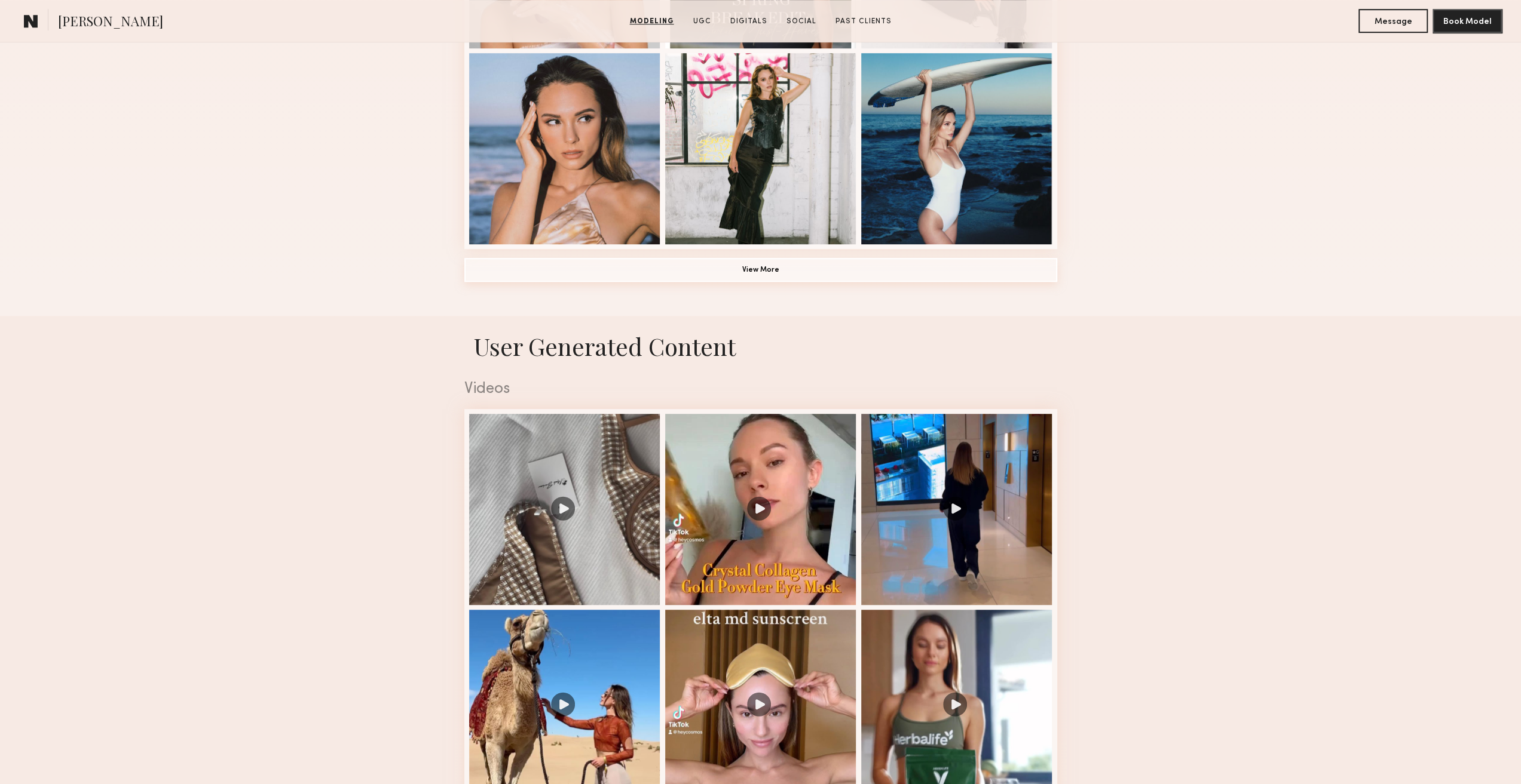
scroll to position [777, 0]
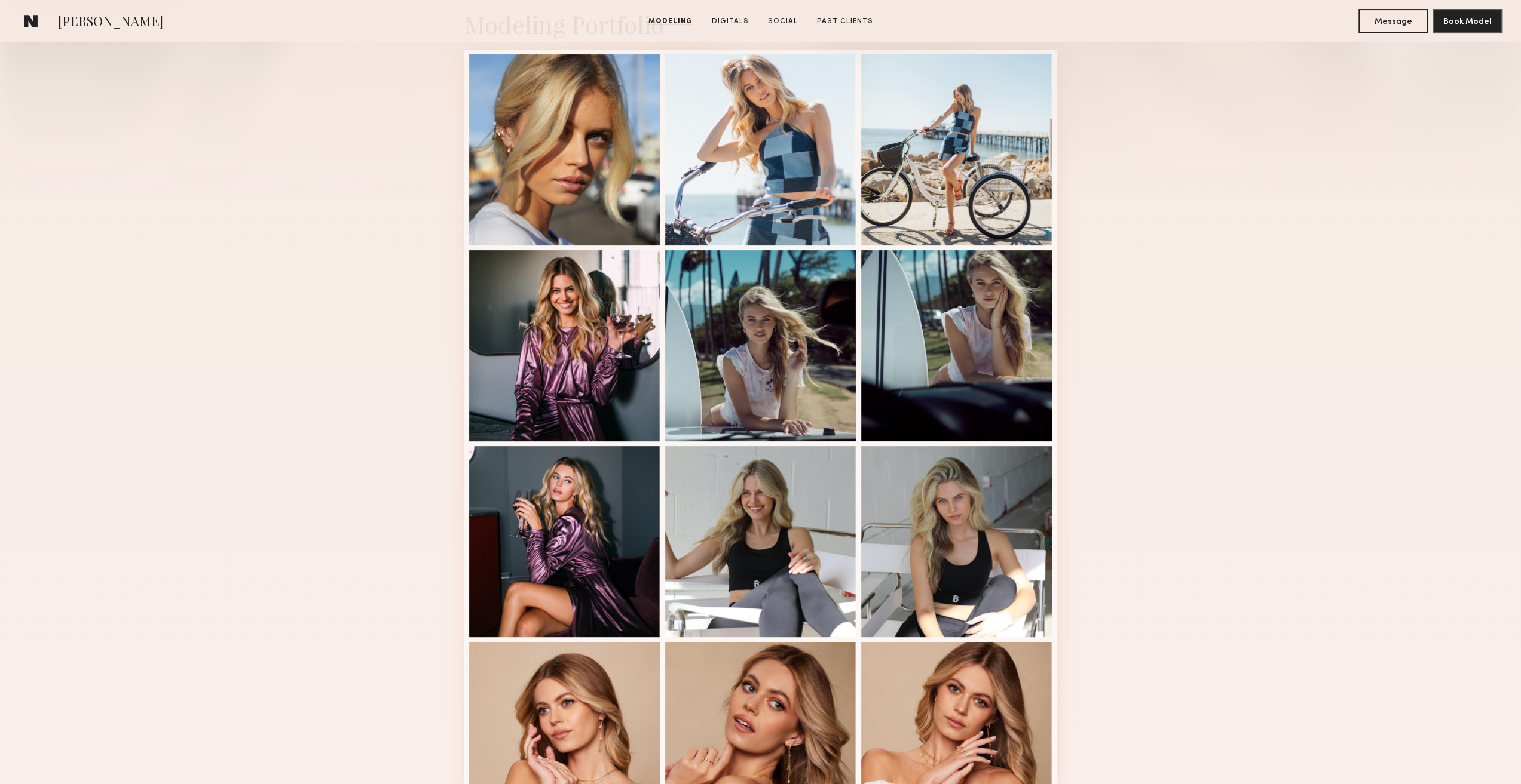
scroll to position [119, 0]
